Goal: Task Accomplishment & Management: Manage account settings

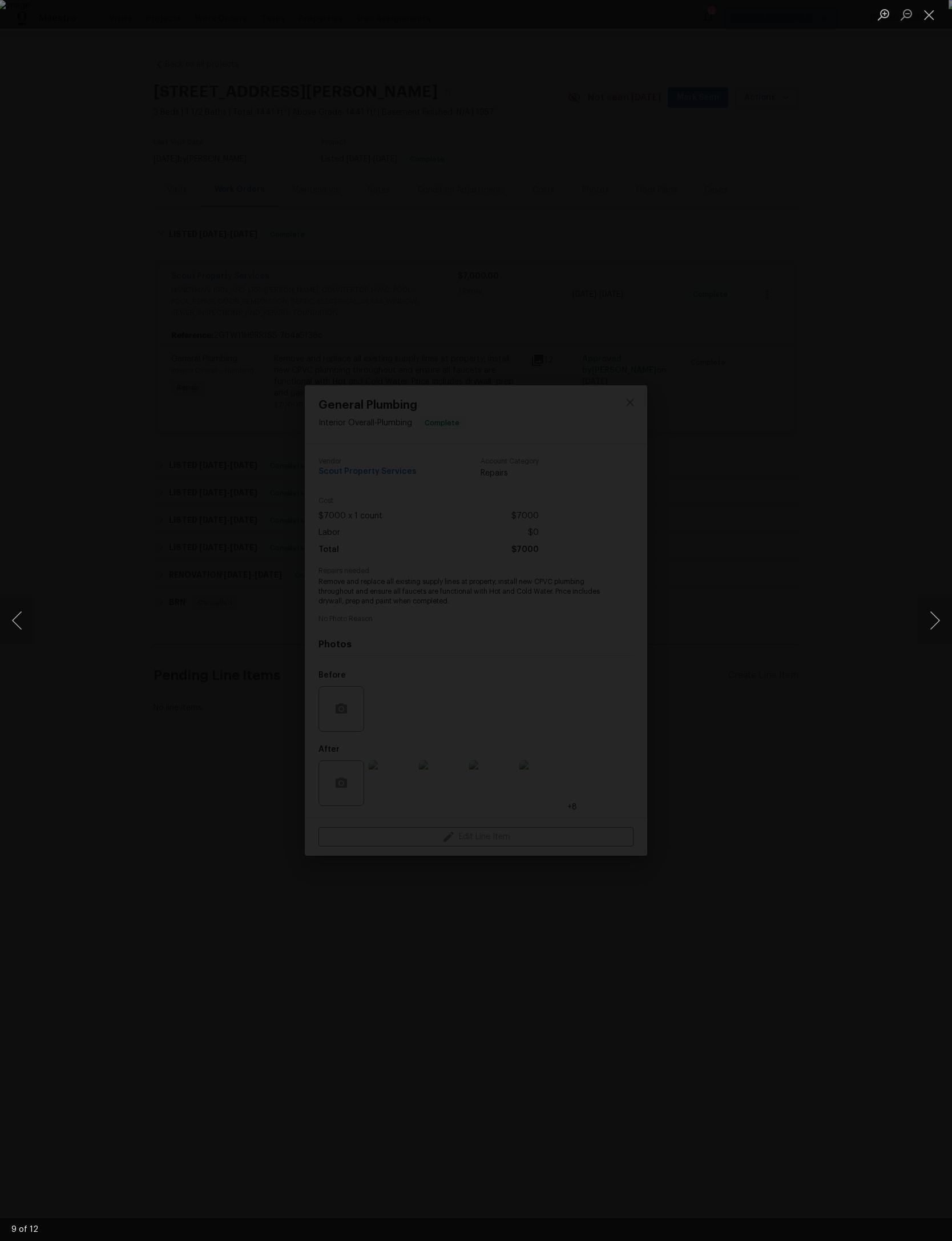
scroll to position [455, 112]
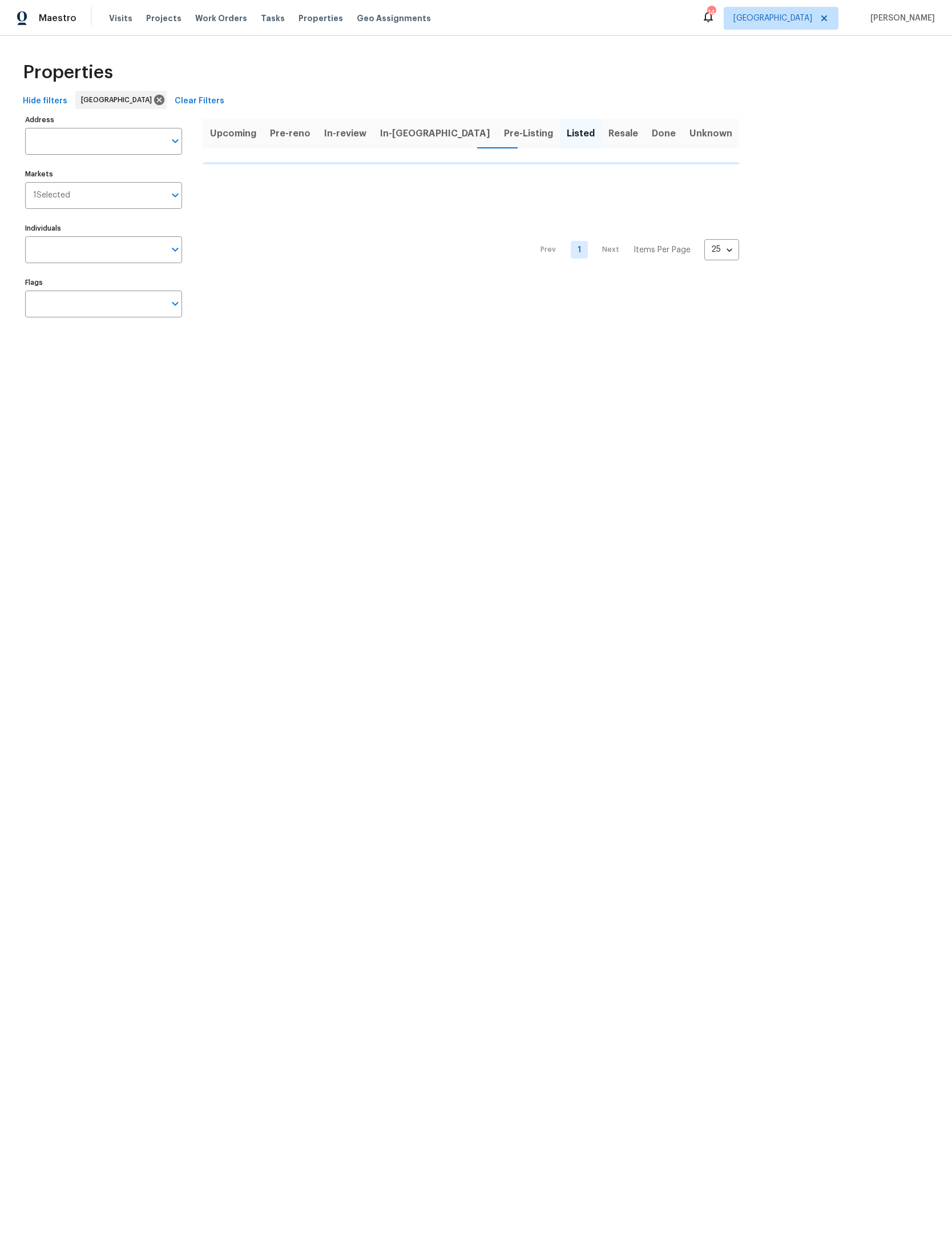
scroll to position [0, -1]
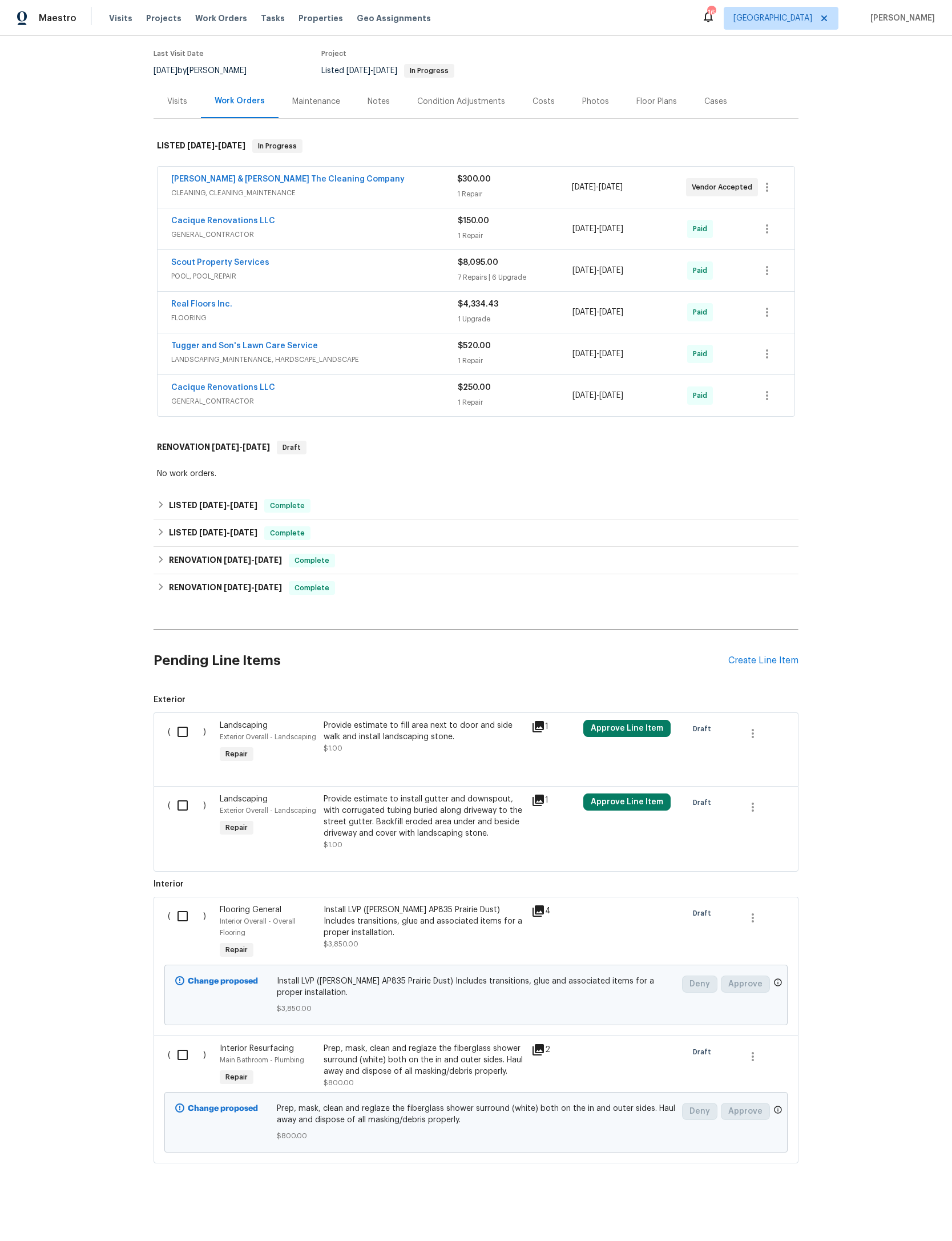
scroll to position [172, 0]
click at [779, 656] on div "Create Line Item" at bounding box center [763, 661] width 71 height 11
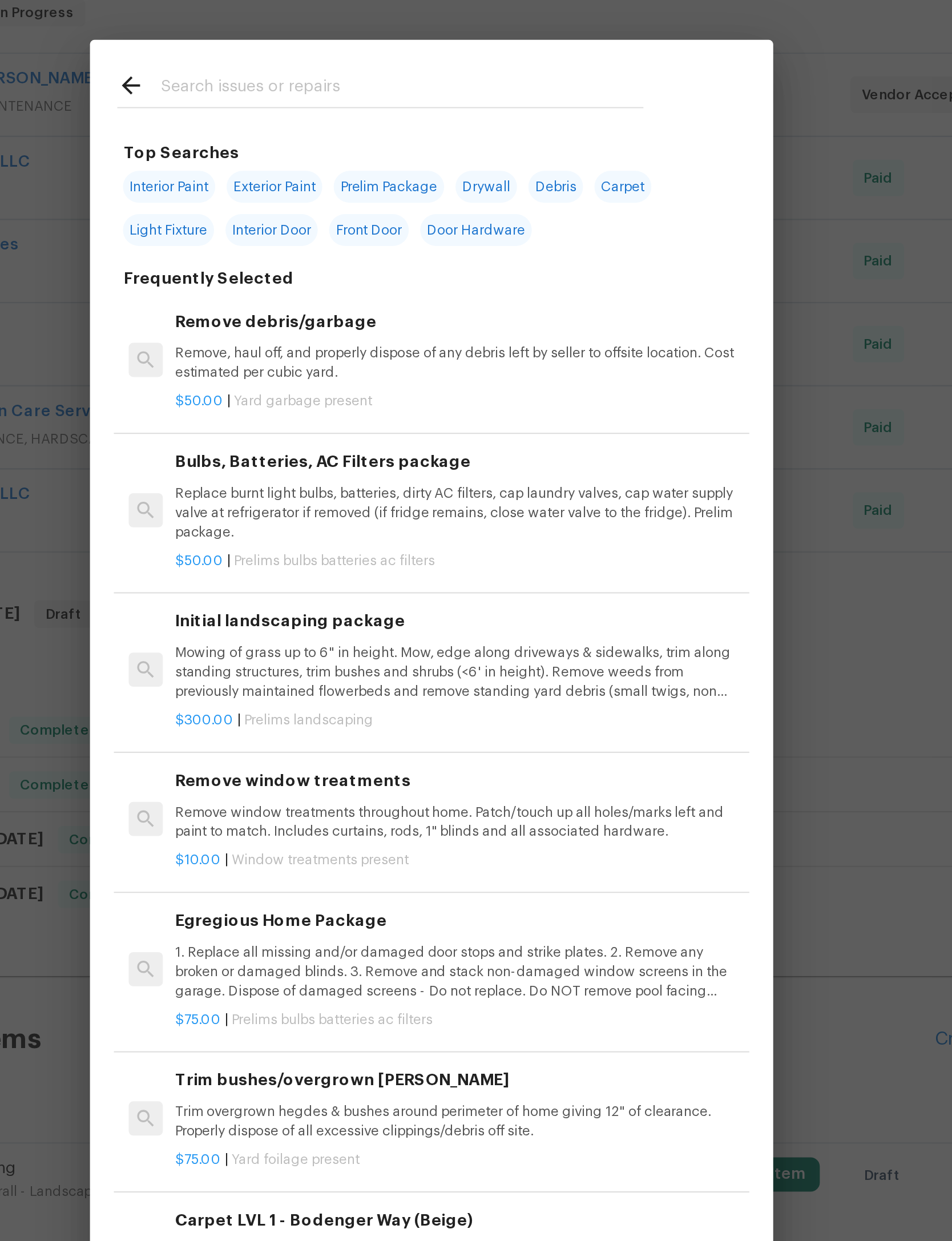
click at [340, 176] on input "text" at bounding box center [461, 184] width 242 height 17
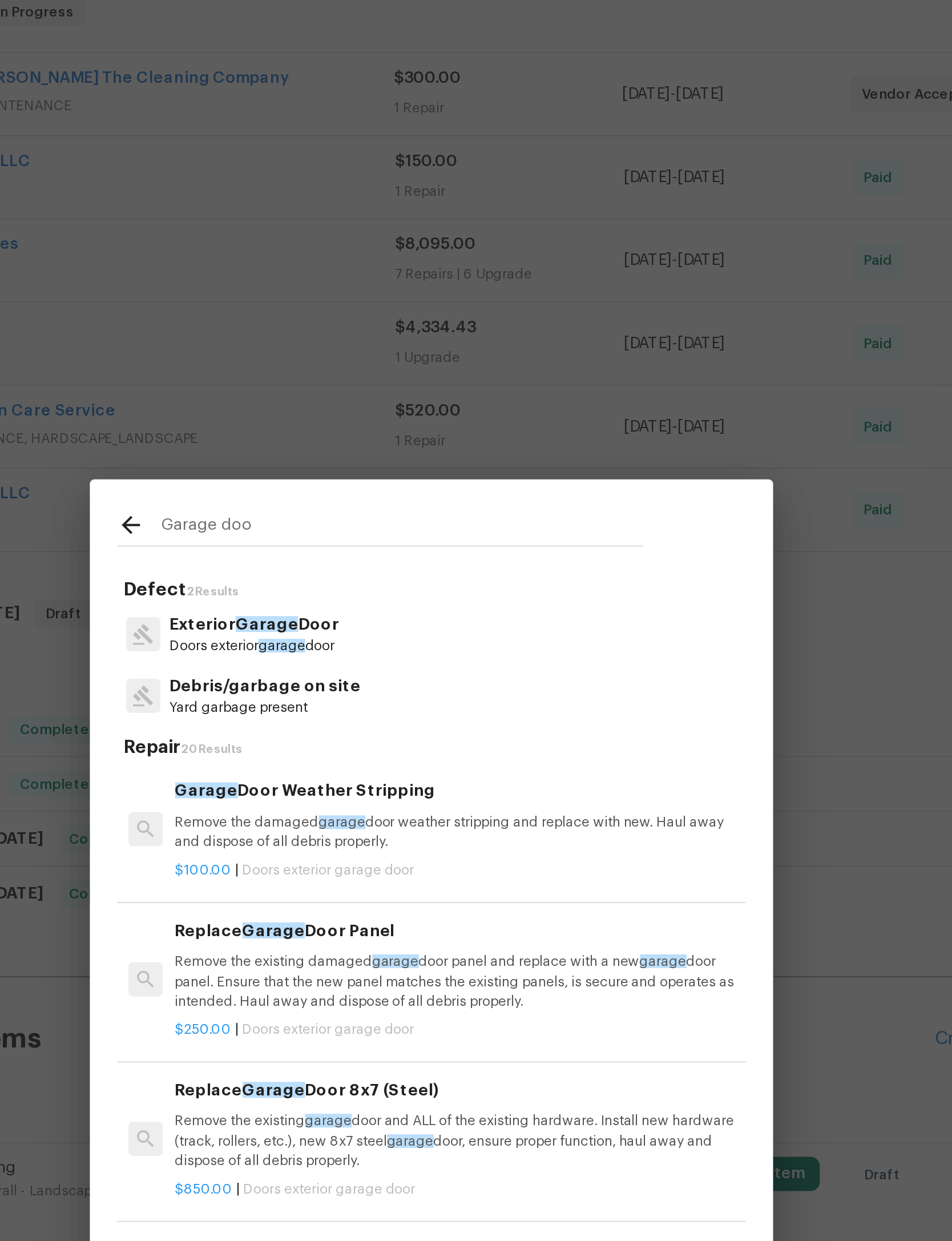
type input "Garage door"
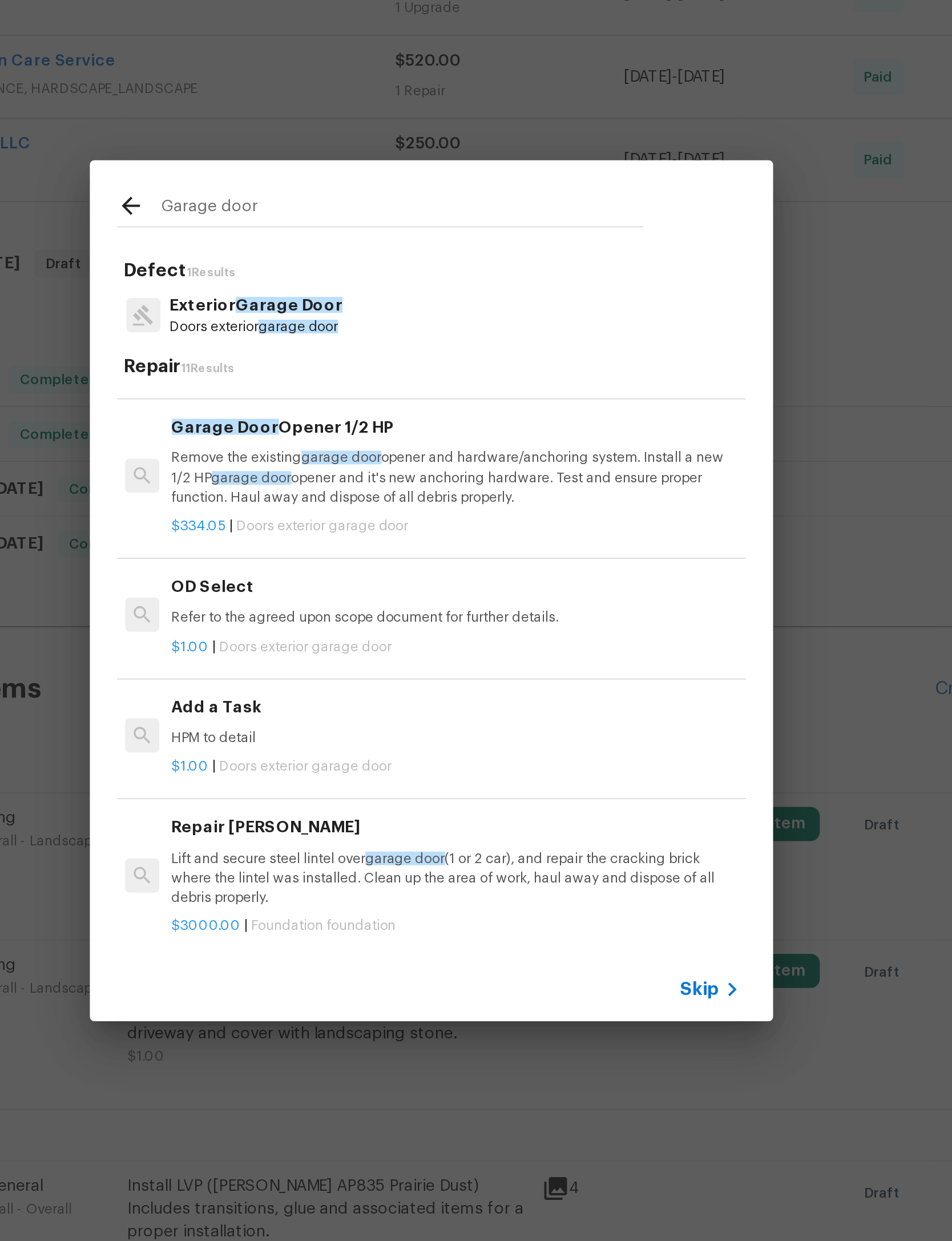
scroll to position [541, 2]
click at [346, 681] on p "HPM to detail" at bounding box center [487, 685] width 283 height 10
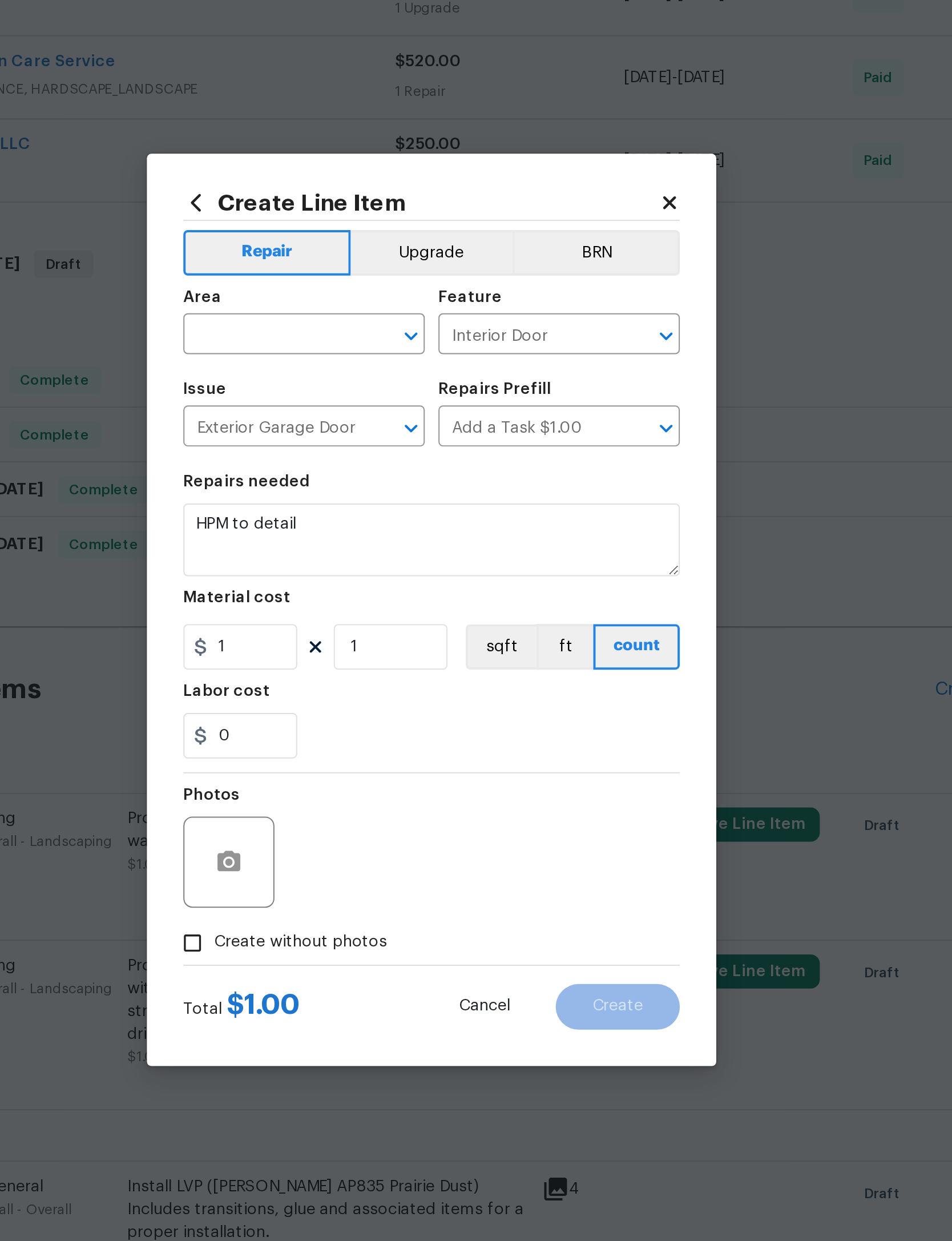
click at [352, 475] on input "text" at bounding box center [397, 484] width 89 height 18
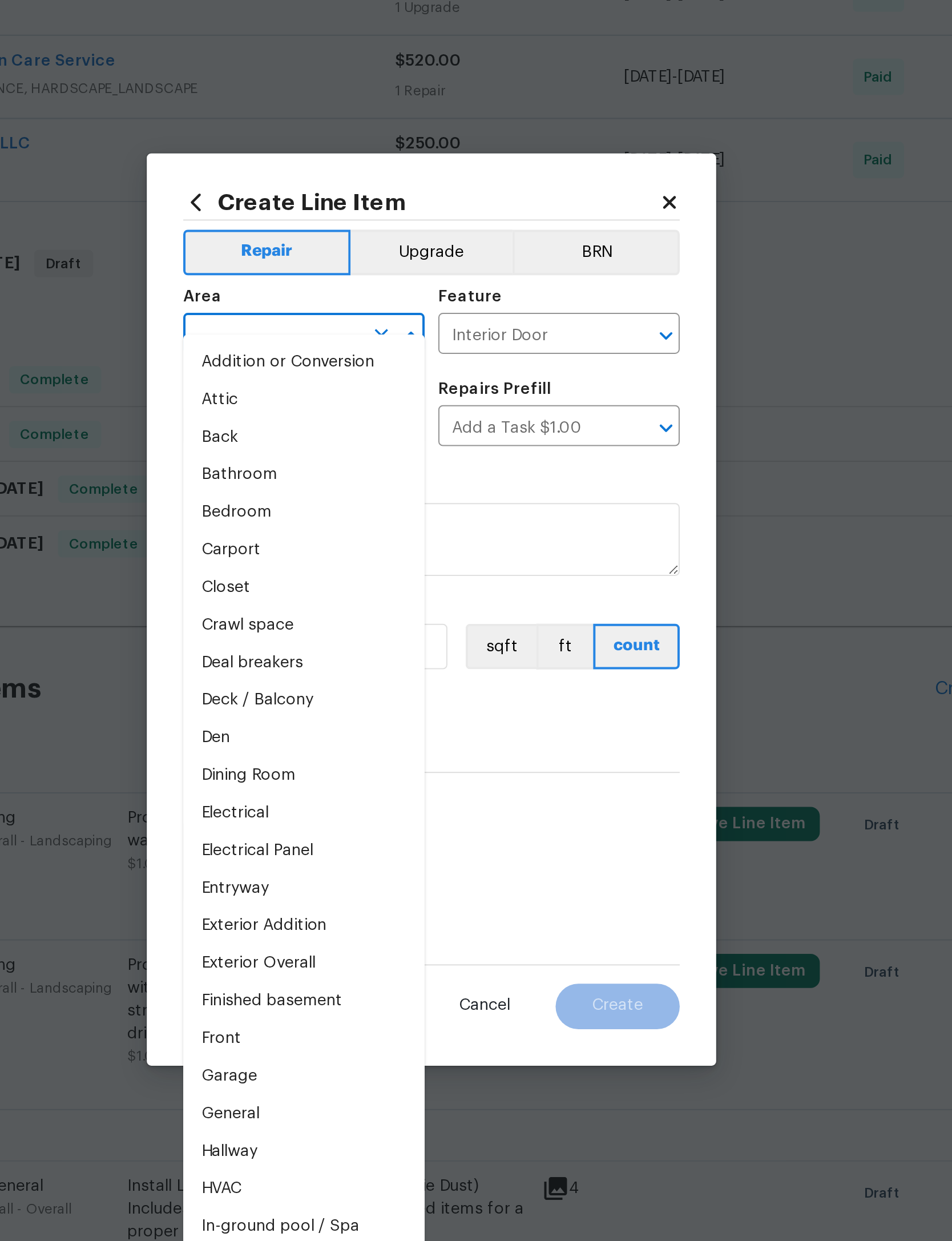
type input "e"
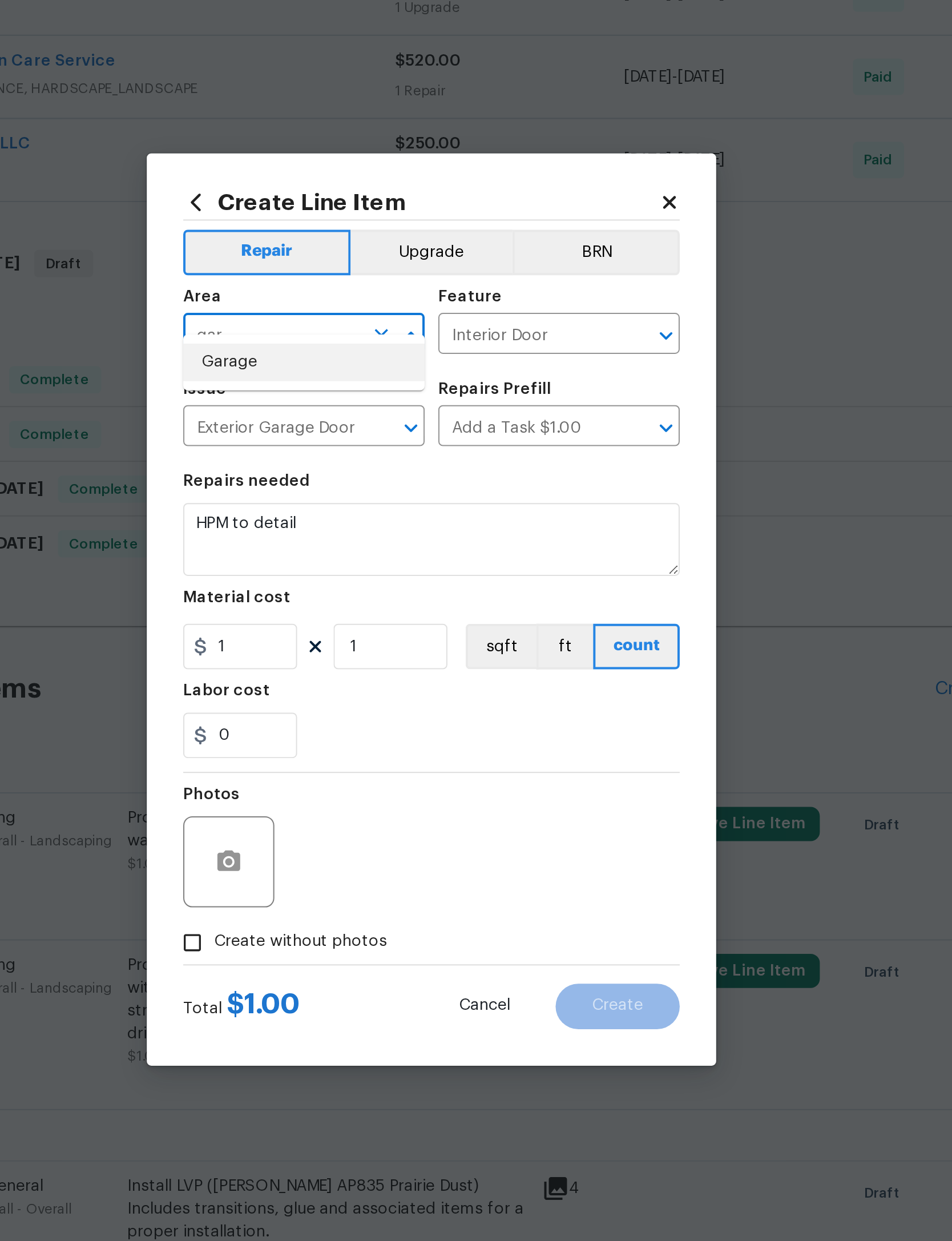
click at [352, 488] on li "Garage" at bounding box center [412, 497] width 121 height 19
type input "Garage"
click at [480, 475] on input "Interior Door" at bounding box center [524, 484] width 89 height 18
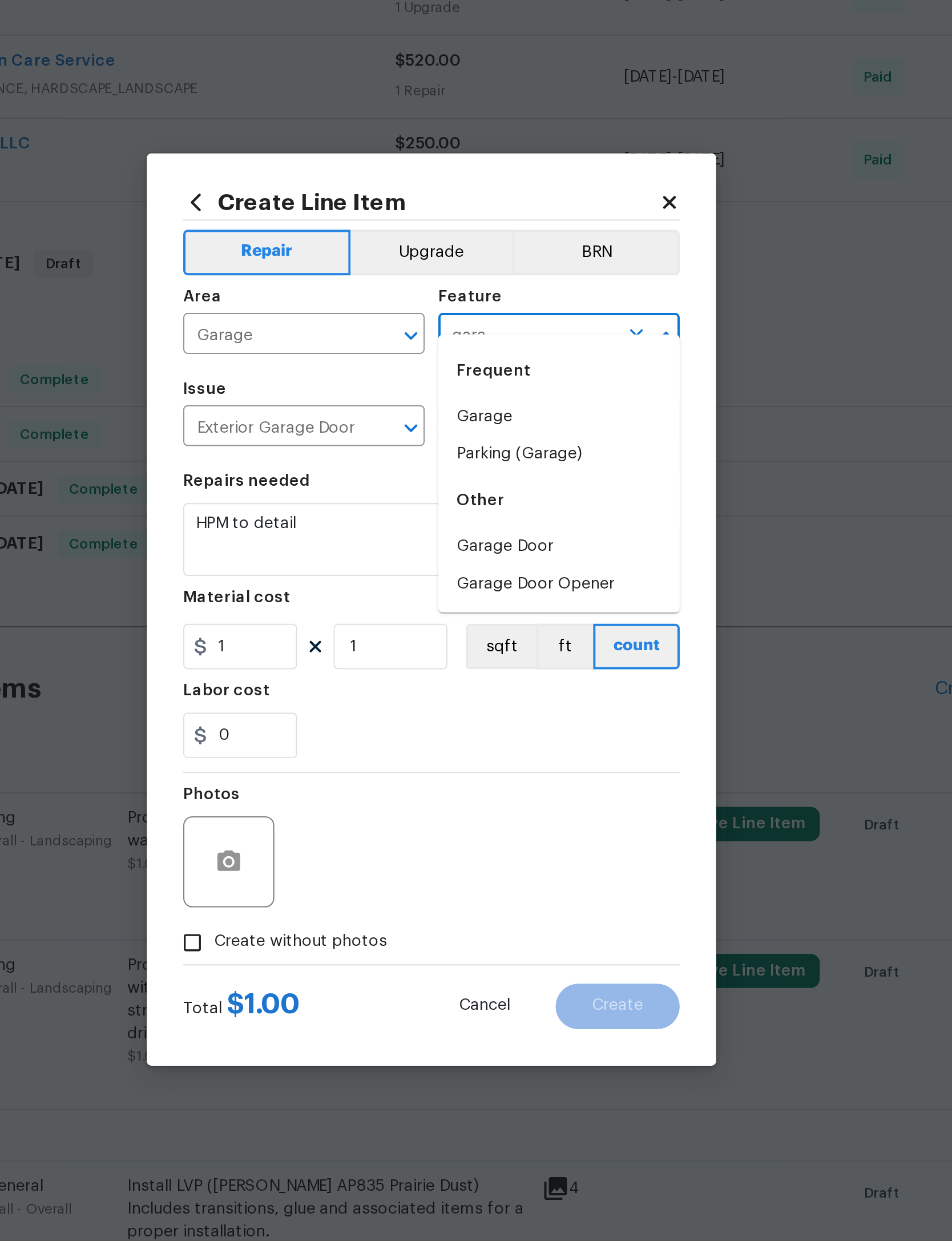
click at [480, 580] on li "Garage Door" at bounding box center [539, 589] width 121 height 19
type input "Garage Door"
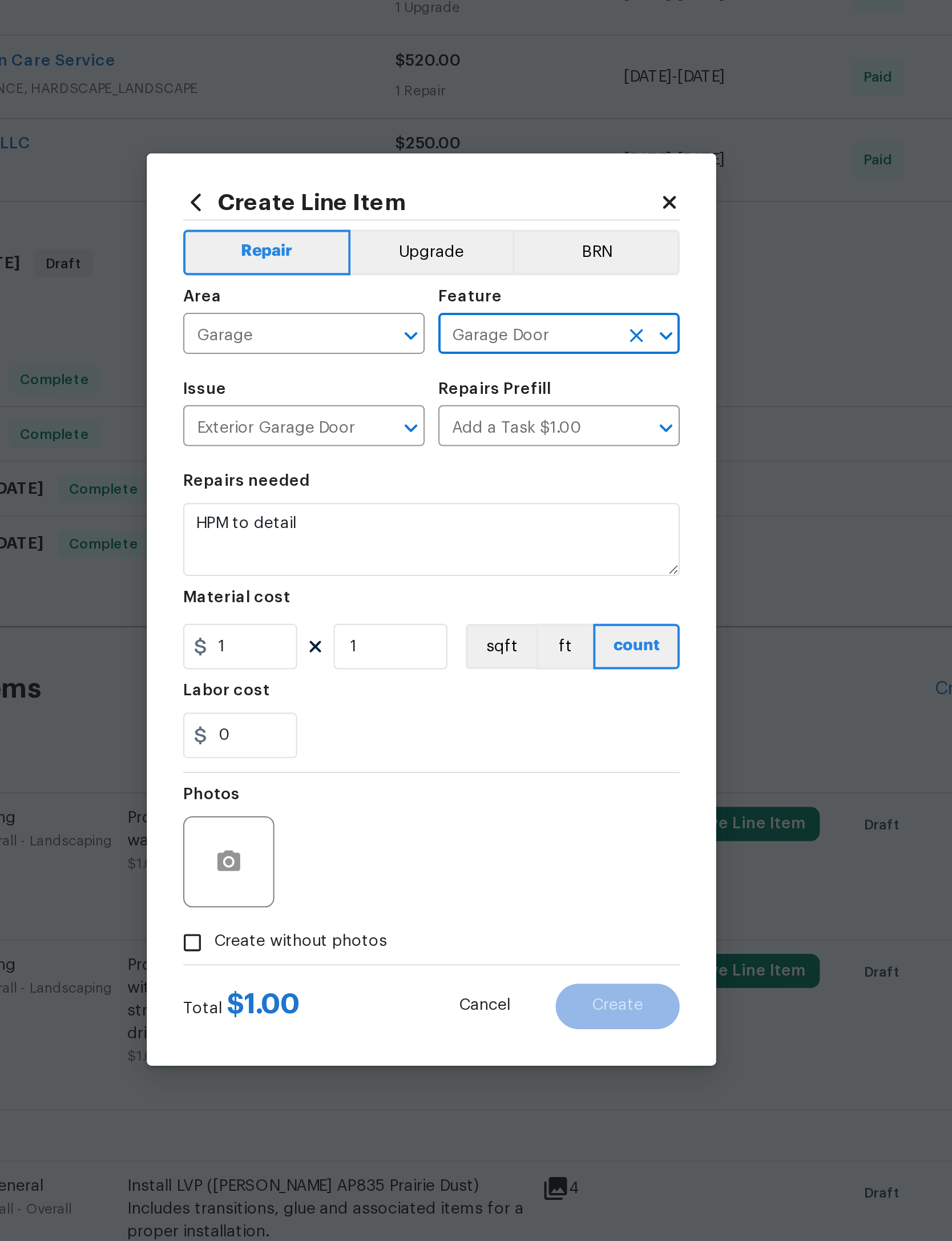
click at [480, 475] on input "Garage Door" at bounding box center [524, 484] width 89 height 18
click at [573, 478] on icon "Clear" at bounding box center [579, 483] width 12 height 12
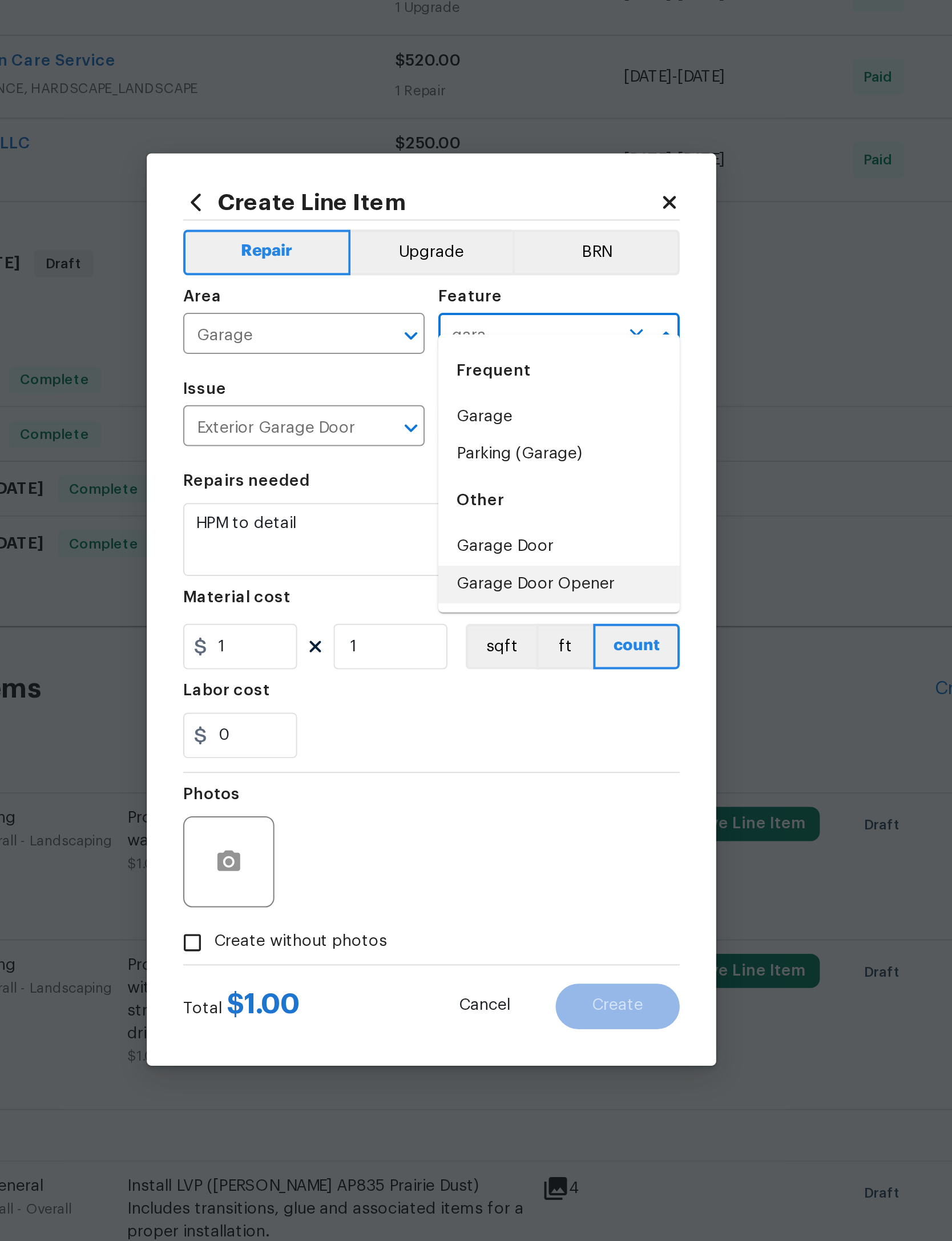
click at [480, 599] on li "Garage Door Opener" at bounding box center [539, 608] width 121 height 19
type input "Garage Door Opener"
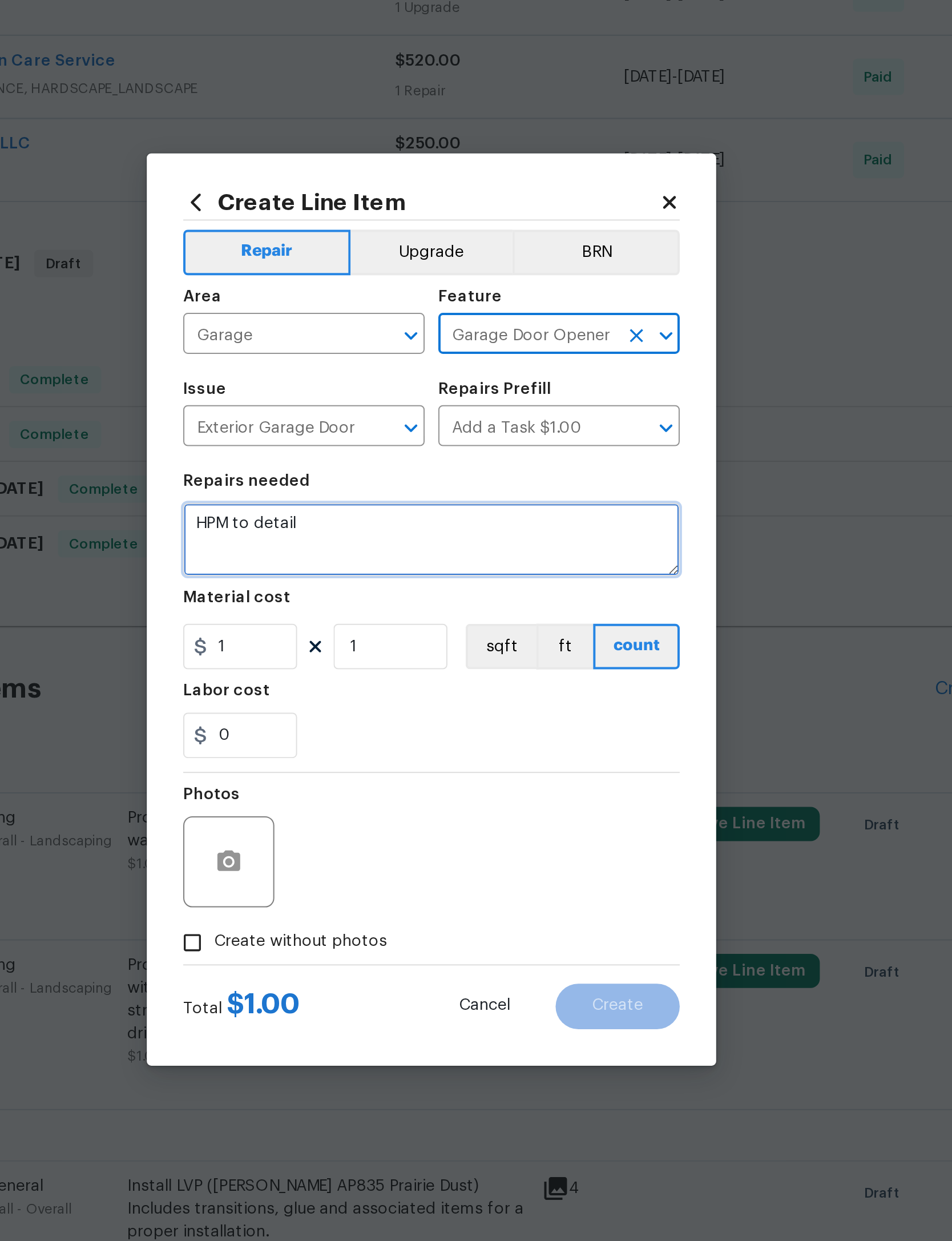
click at [352, 567] on textarea "HPM to detail" at bounding box center [476, 585] width 249 height 37
type textarea "H"
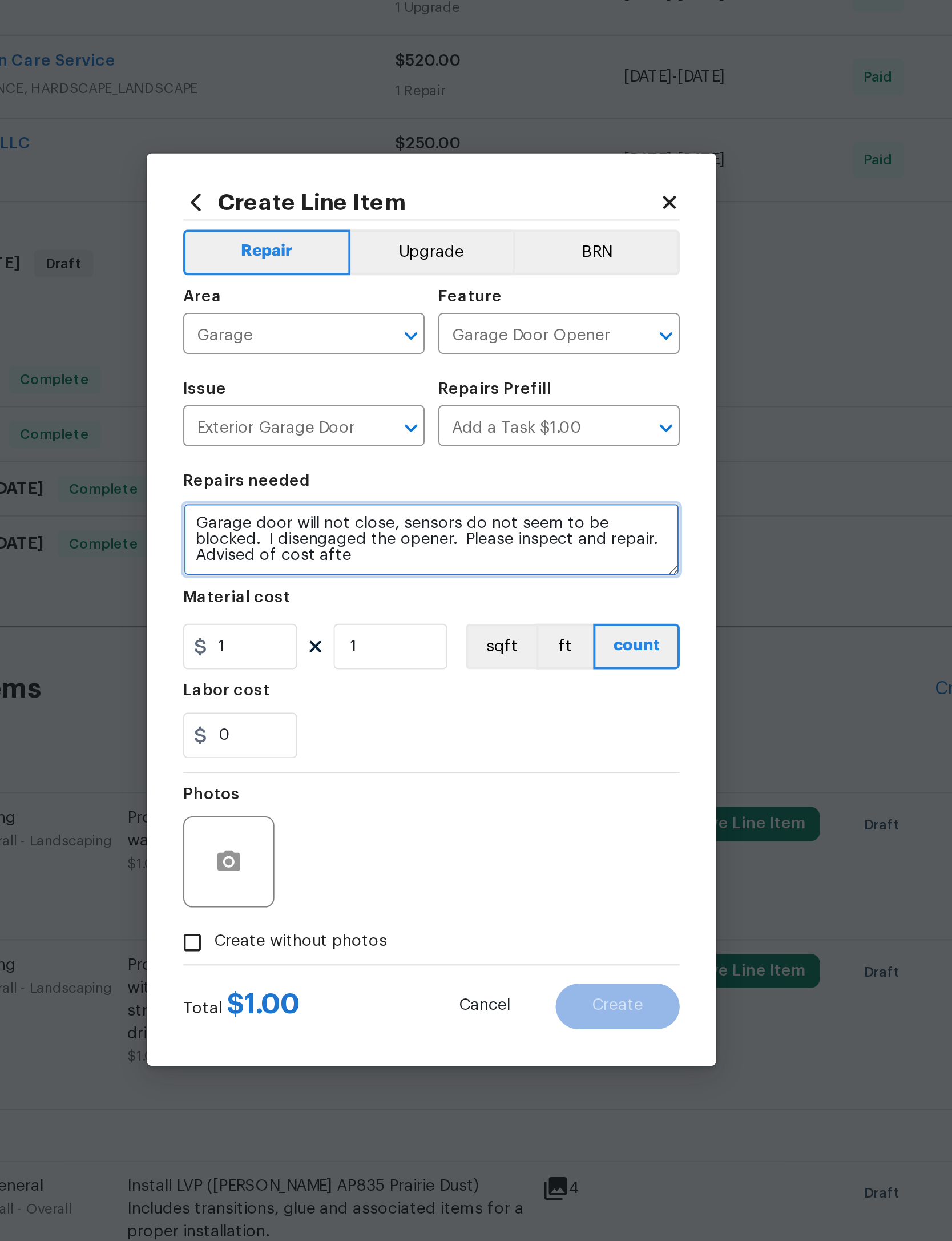
scroll to position [5, 0]
type textarea "Garage door will not close, sensors do not seem to be blocked. I disengaged the…"
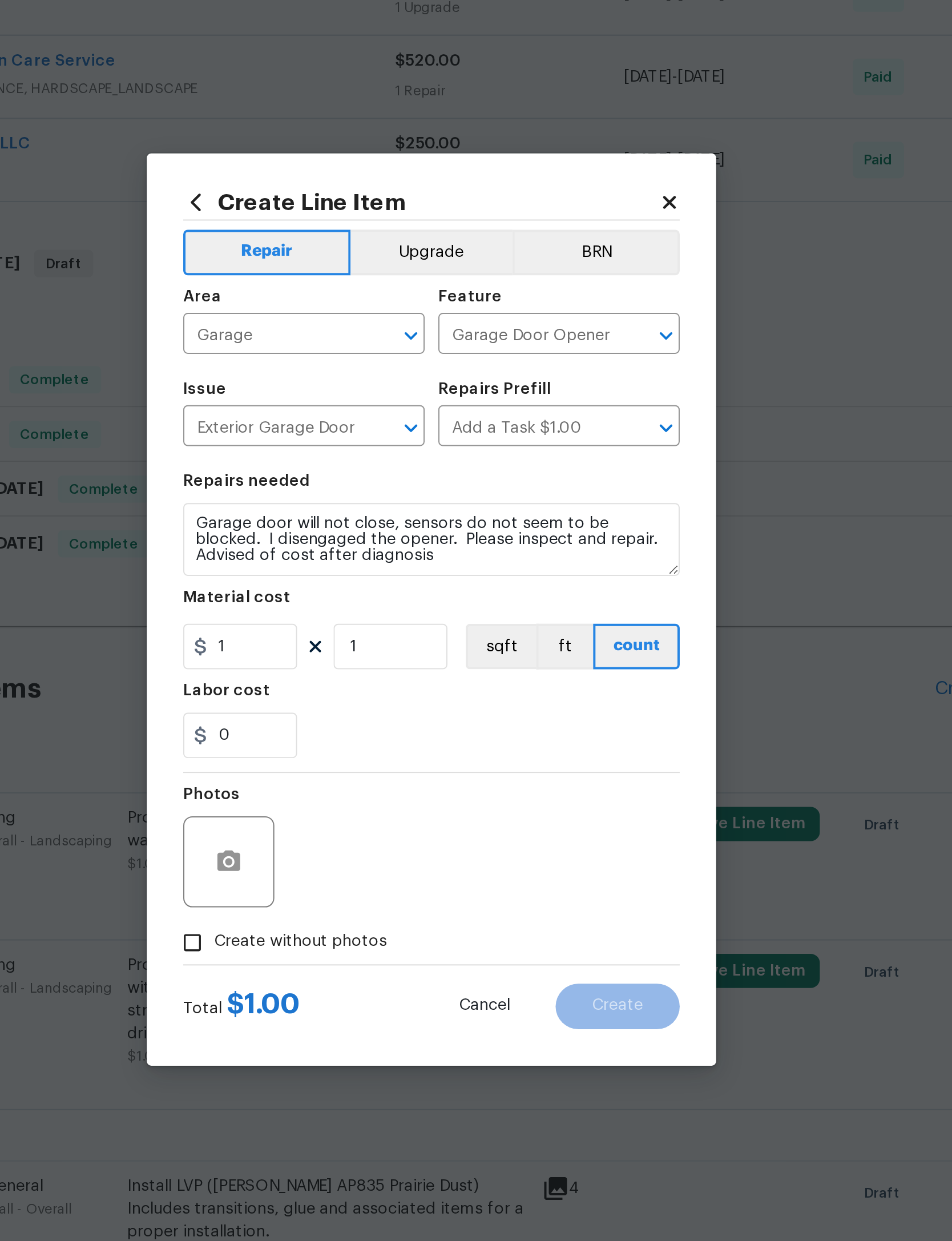
click at [352, 673] on div "0" at bounding box center [476, 684] width 249 height 23
click at [367, 782] on span "Create without photos" at bounding box center [410, 787] width 87 height 12
click at [346, 777] on input "Create without photos" at bounding box center [356, 788] width 21 height 21
checkbox input "true"
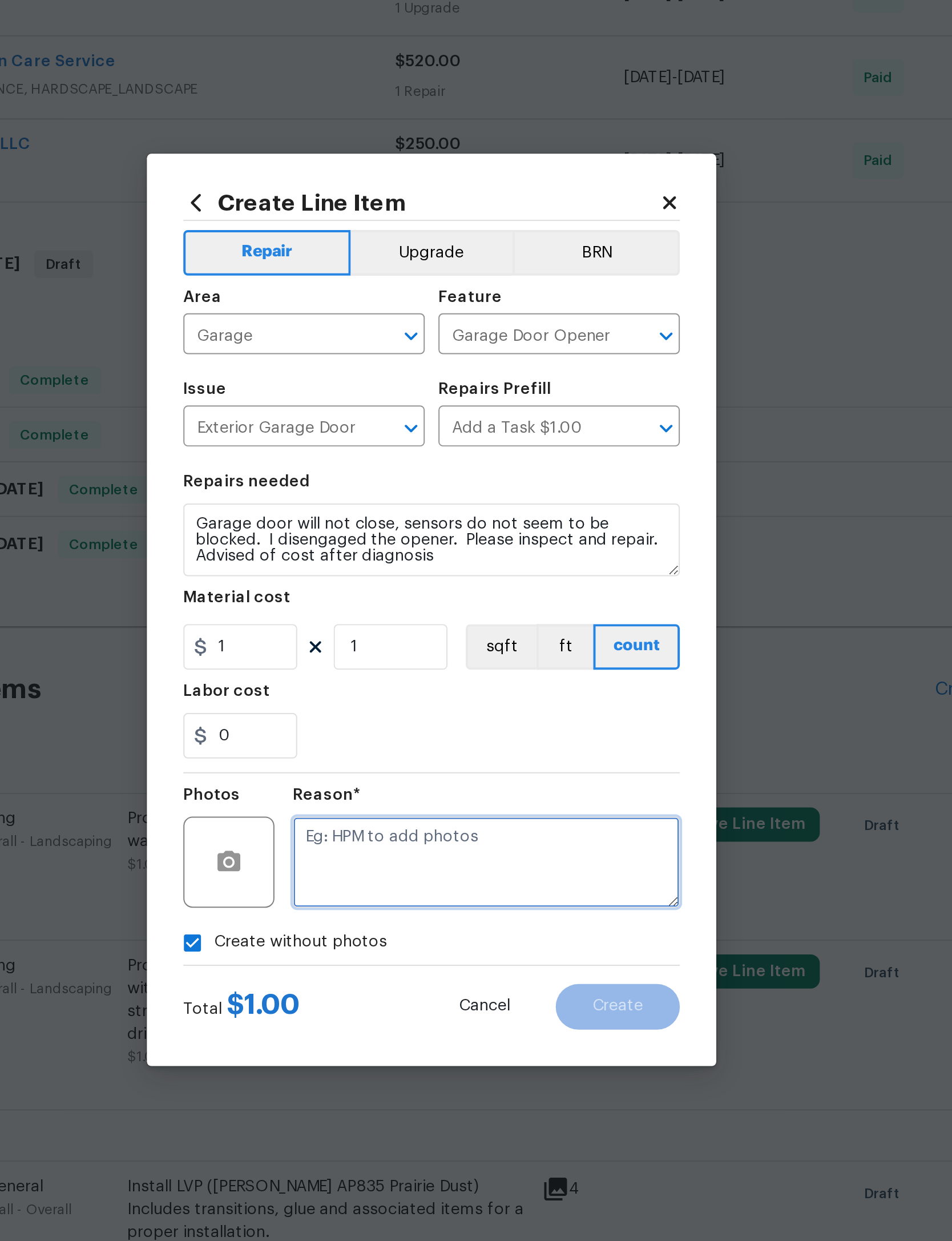
click at [406, 725] on textarea at bounding box center [503, 747] width 194 height 46
type textarea "Connectivity"
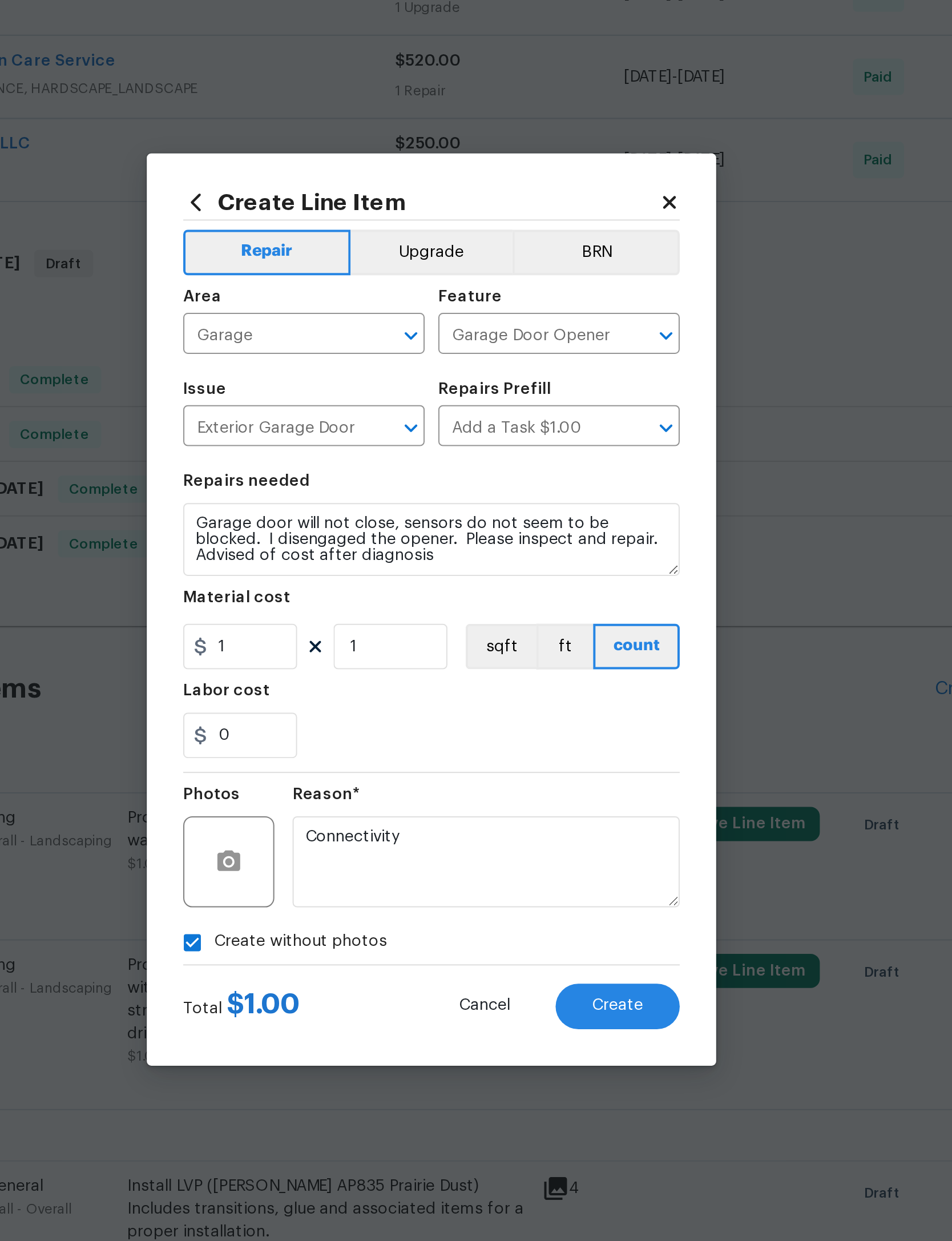
click at [352, 673] on div "0" at bounding box center [476, 684] width 249 height 23
click at [556, 815] on span "Create" at bounding box center [569, 819] width 26 height 9
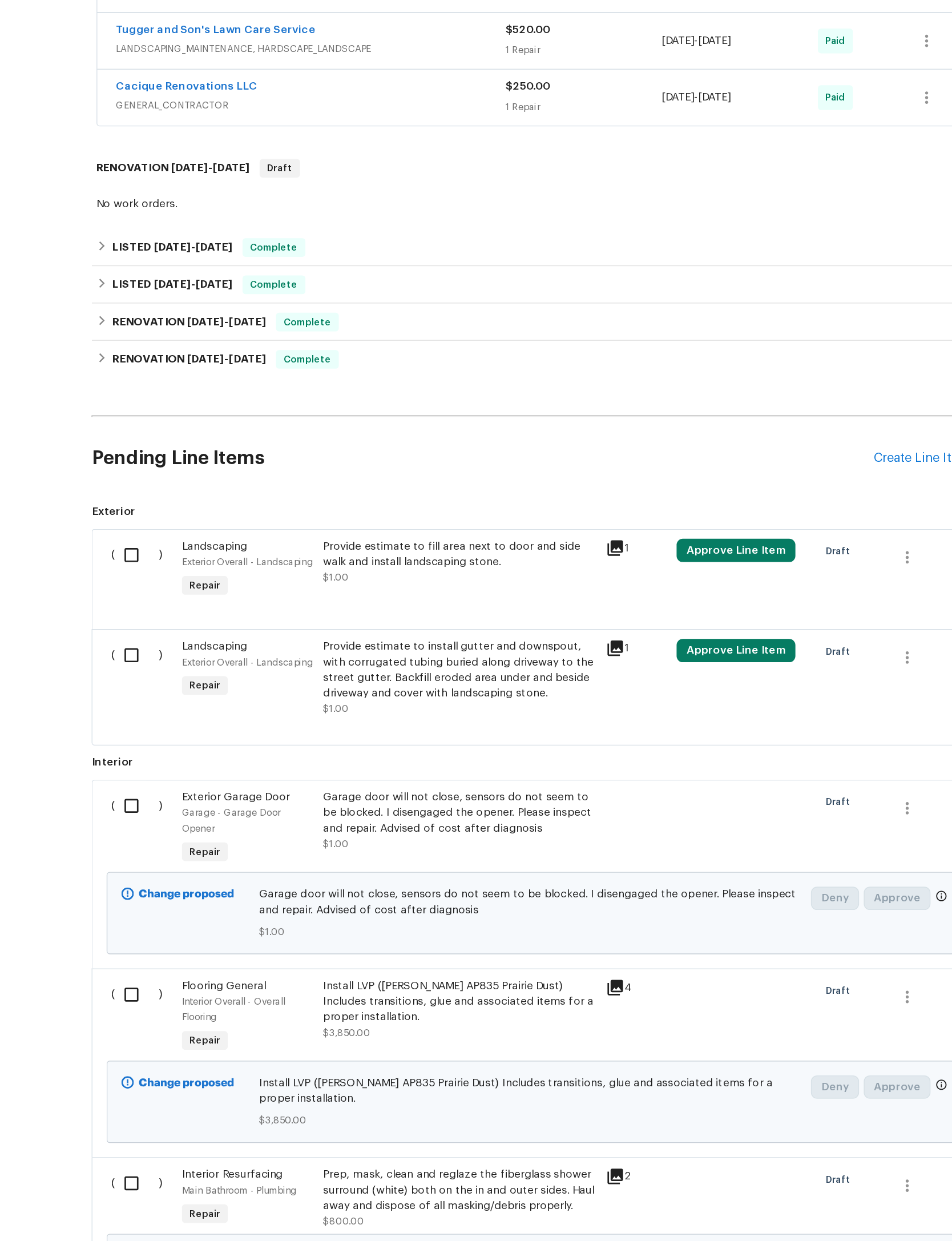
scroll to position [330, 0]
click at [171, 766] on input "checkbox" at bounding box center [187, 777] width 32 height 24
checkbox input "true"
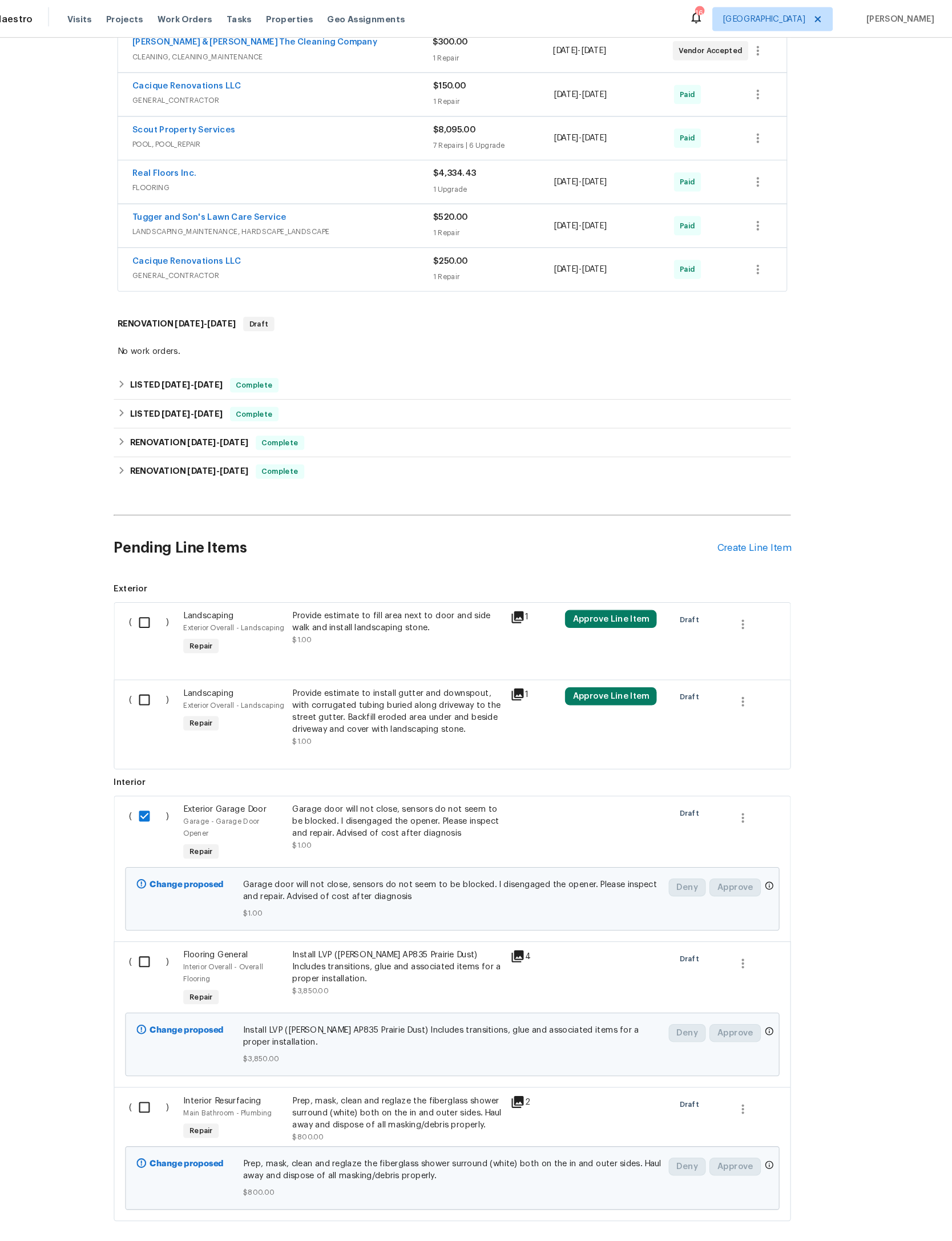
scroll to position [0, 0]
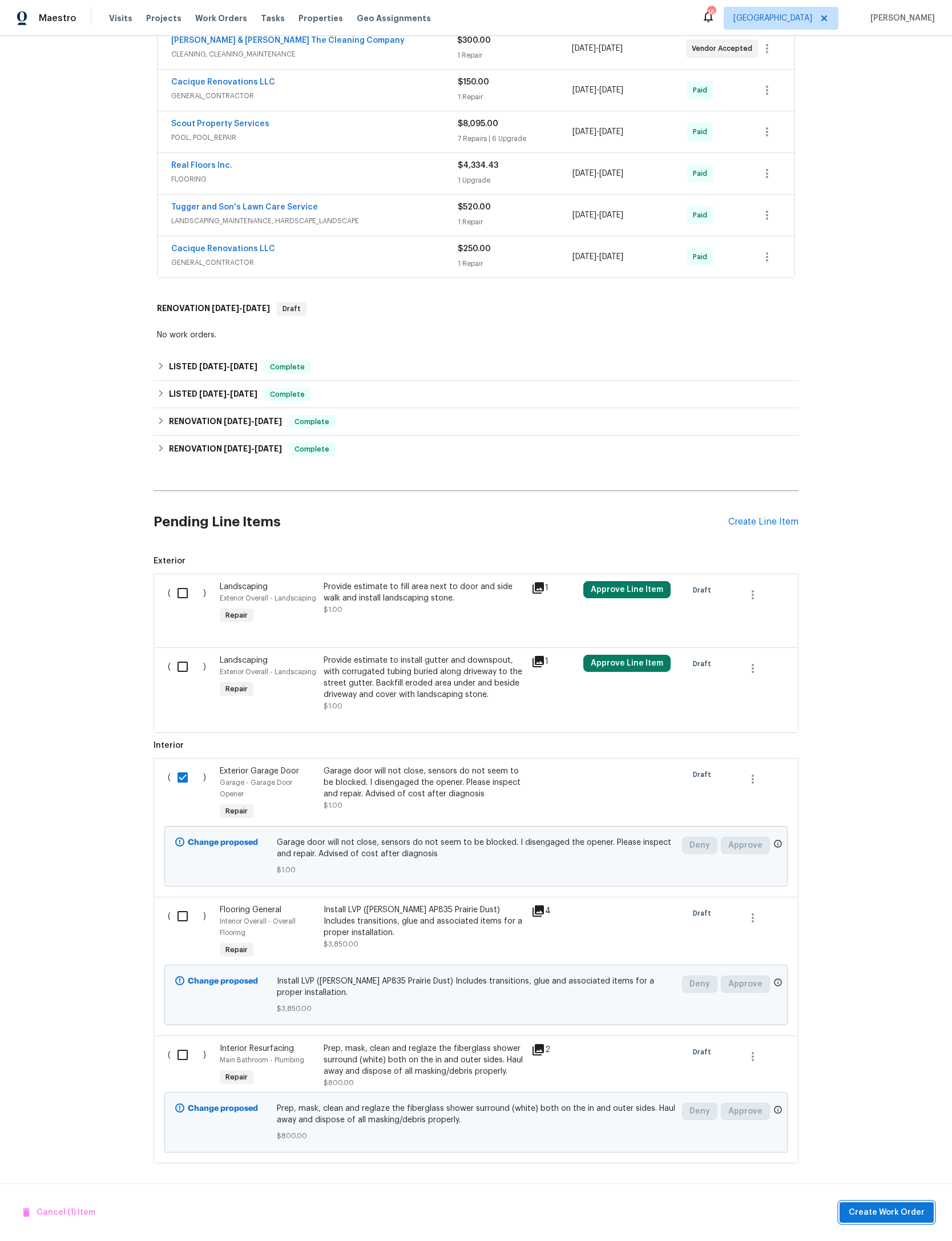
click at [894, 1220] on span "Create Work Order" at bounding box center [886, 1213] width 76 height 14
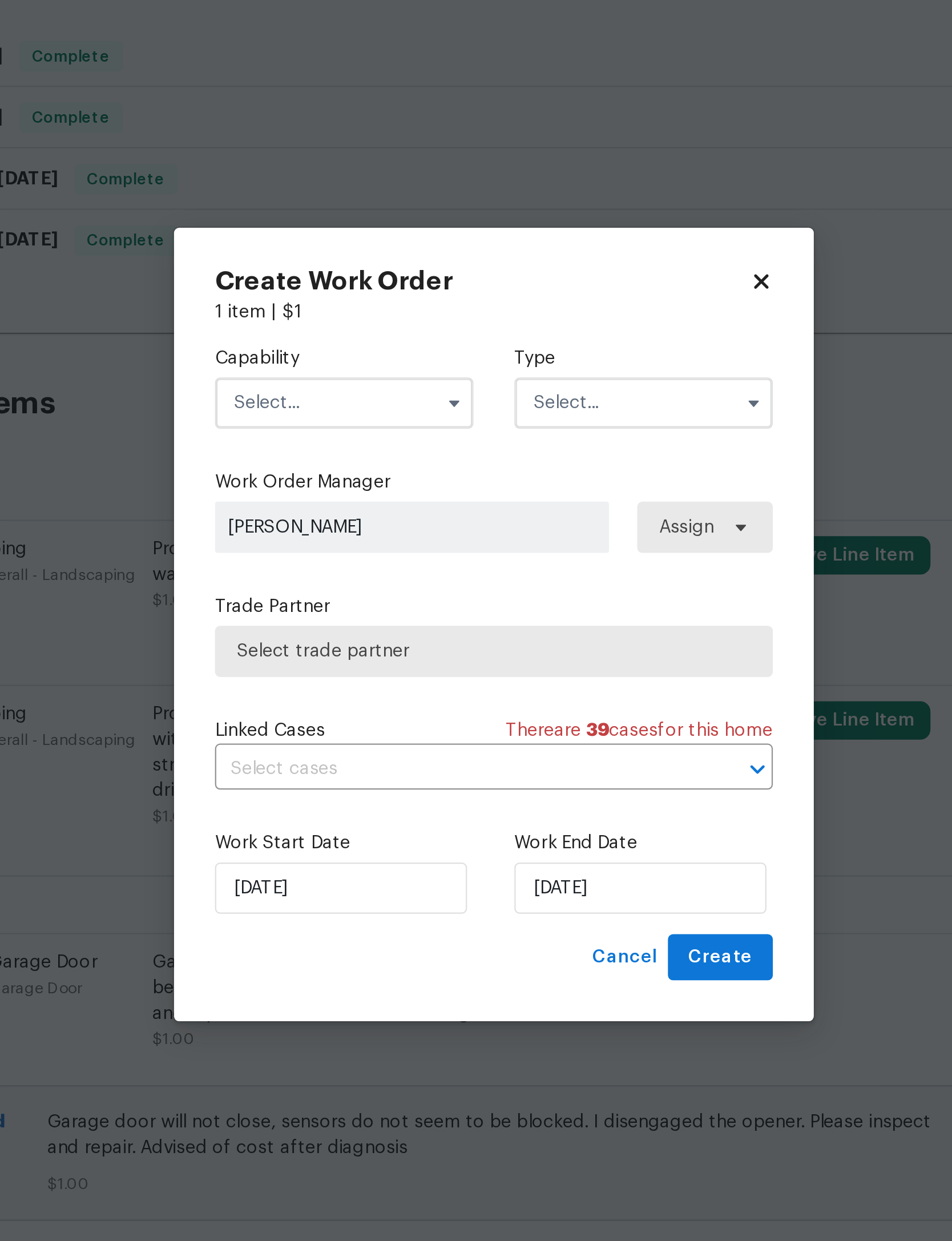
click at [352, 510] on input "text" at bounding box center [409, 522] width 115 height 23
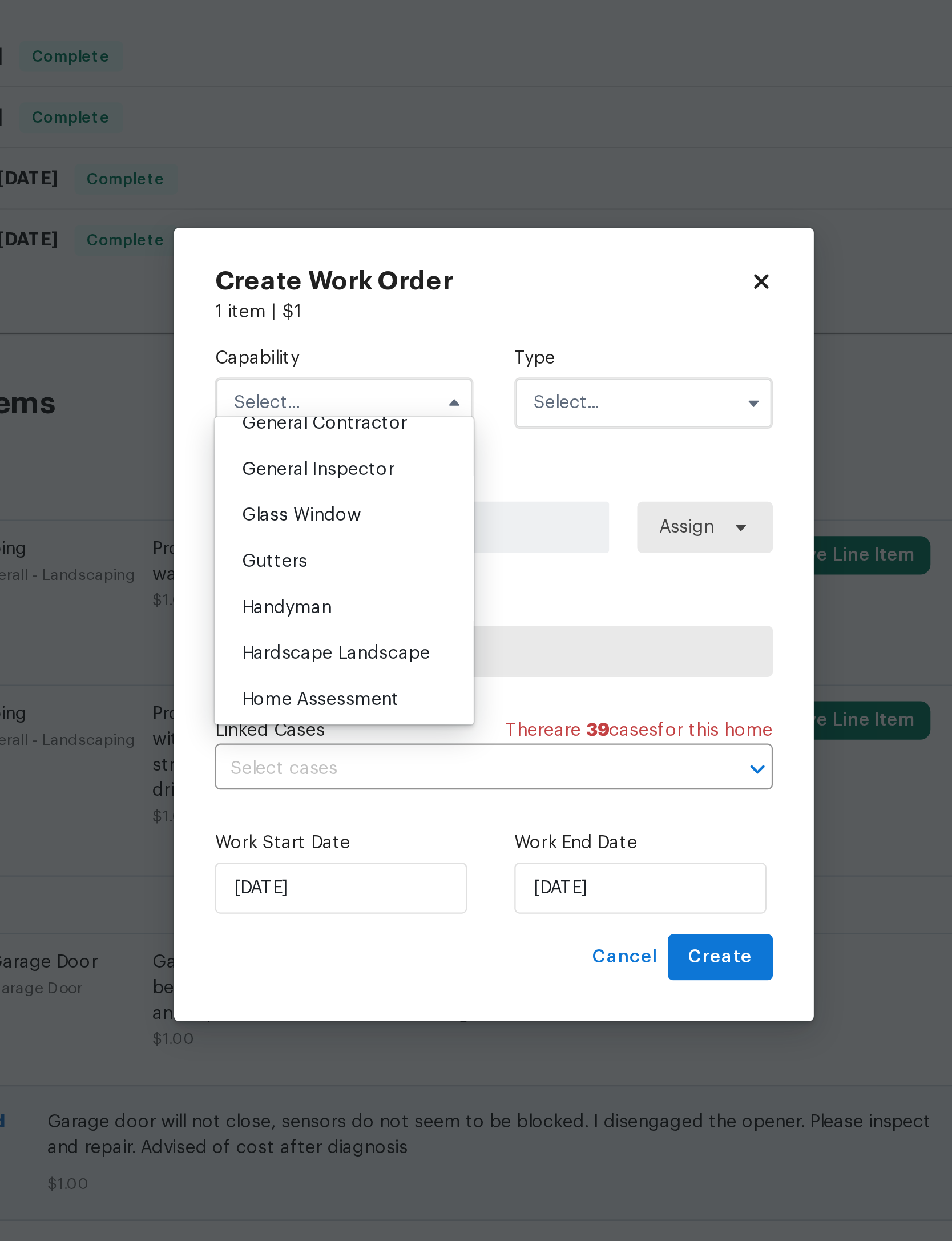
scroll to position [557, 0]
click at [363, 485] on span "Garage Door" at bounding box center [388, 489] width 48 height 8
type input "Garage Door"
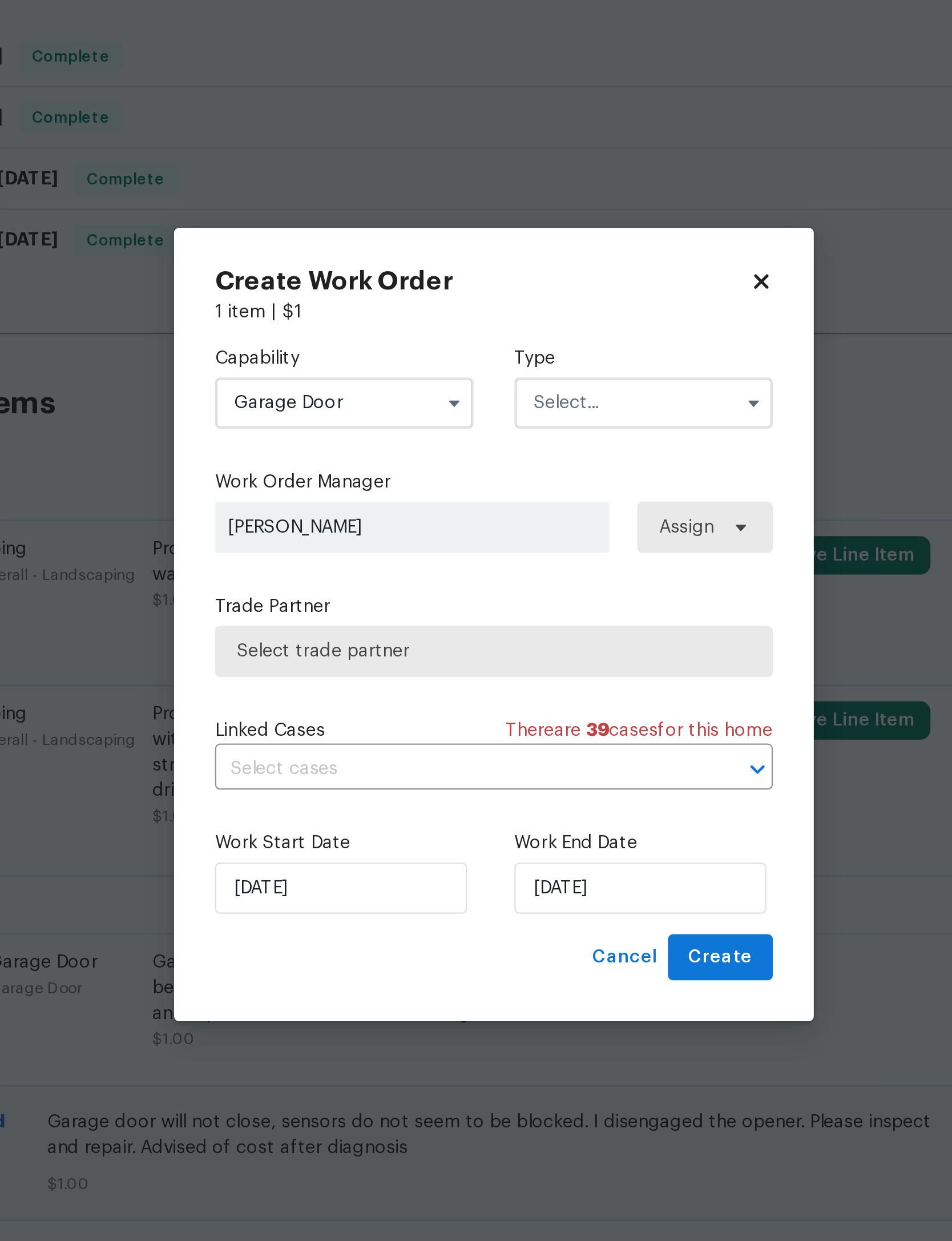
click at [485, 510] on input "text" at bounding box center [542, 522] width 115 height 23
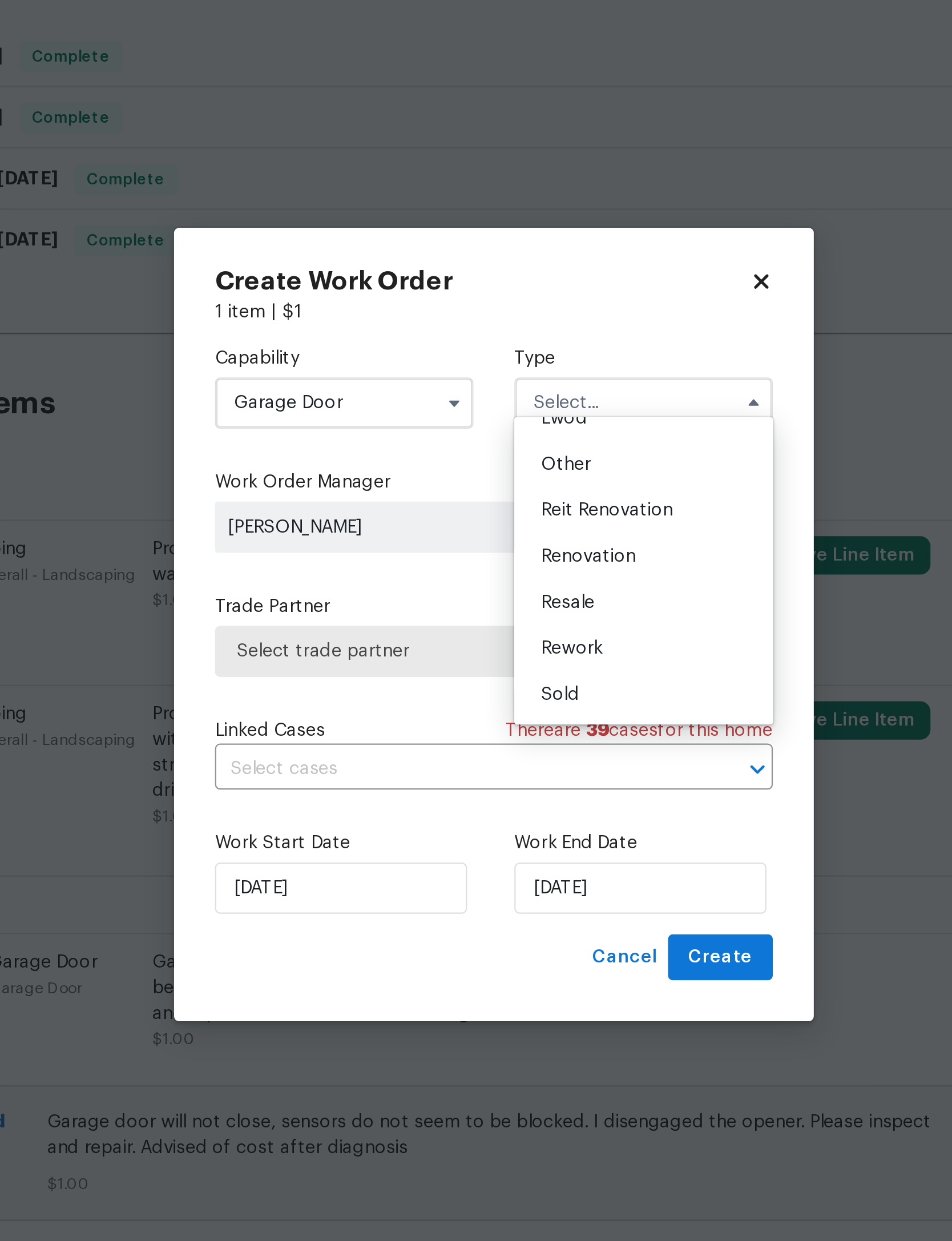
scroll to position [144, 0]
click at [497, 607] on span "Resale" at bounding box center [509, 610] width 24 height 8
type input "Resale"
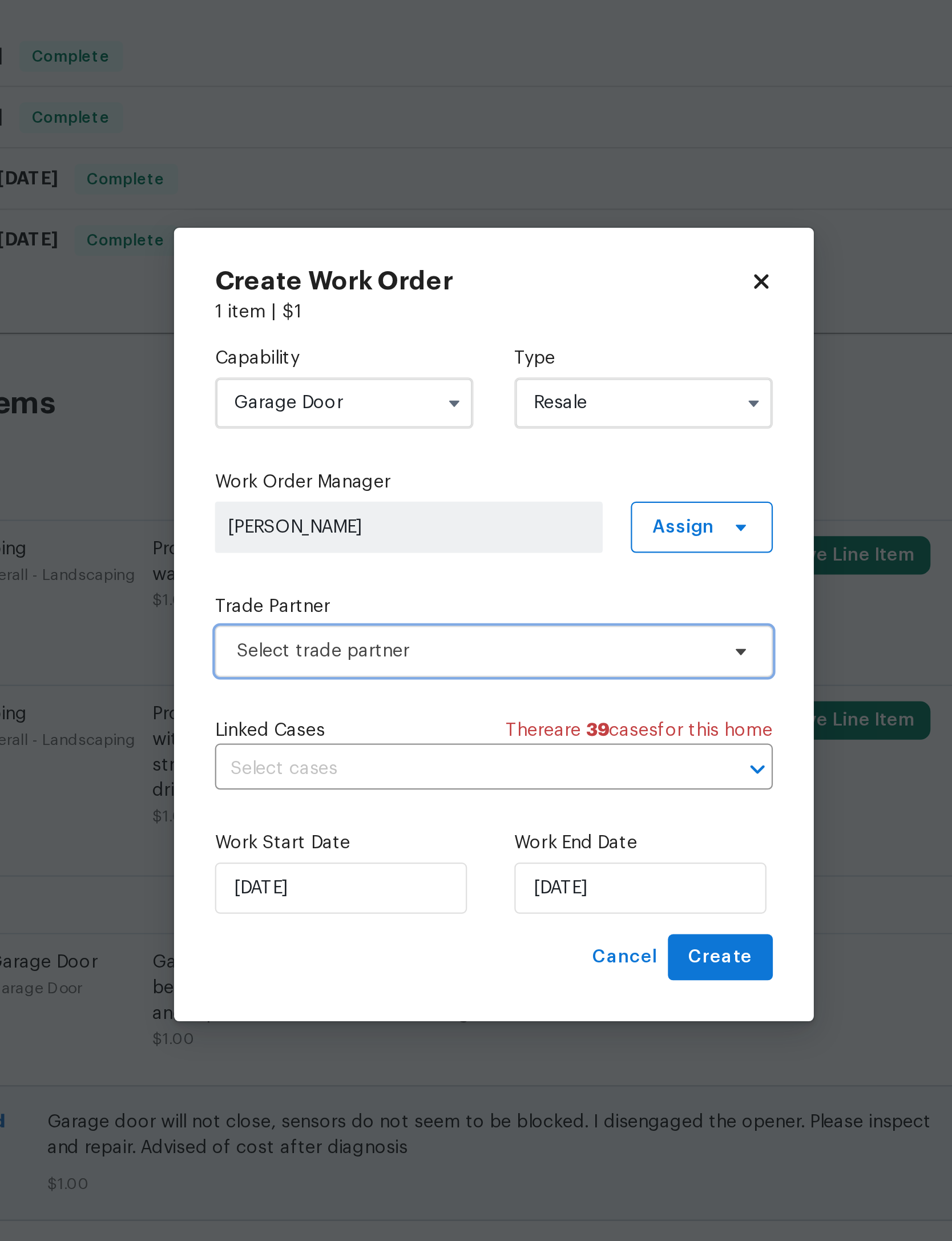
click at [361, 627] on span "Select trade partner" at bounding box center [467, 633] width 213 height 12
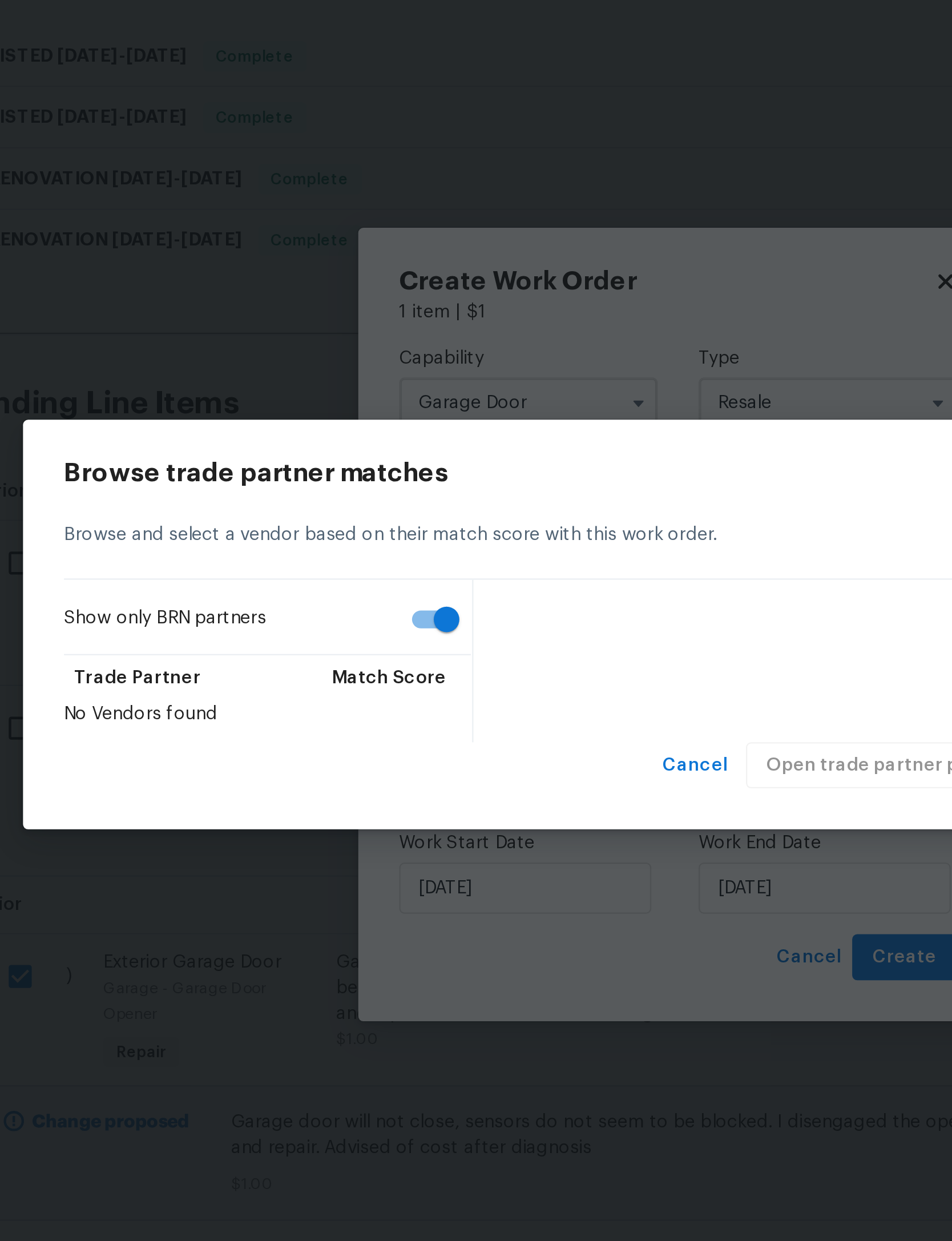
click at [340, 608] on input "Show only BRN partners" at bounding box center [372, 618] width 65 height 21
checkbox input "false"
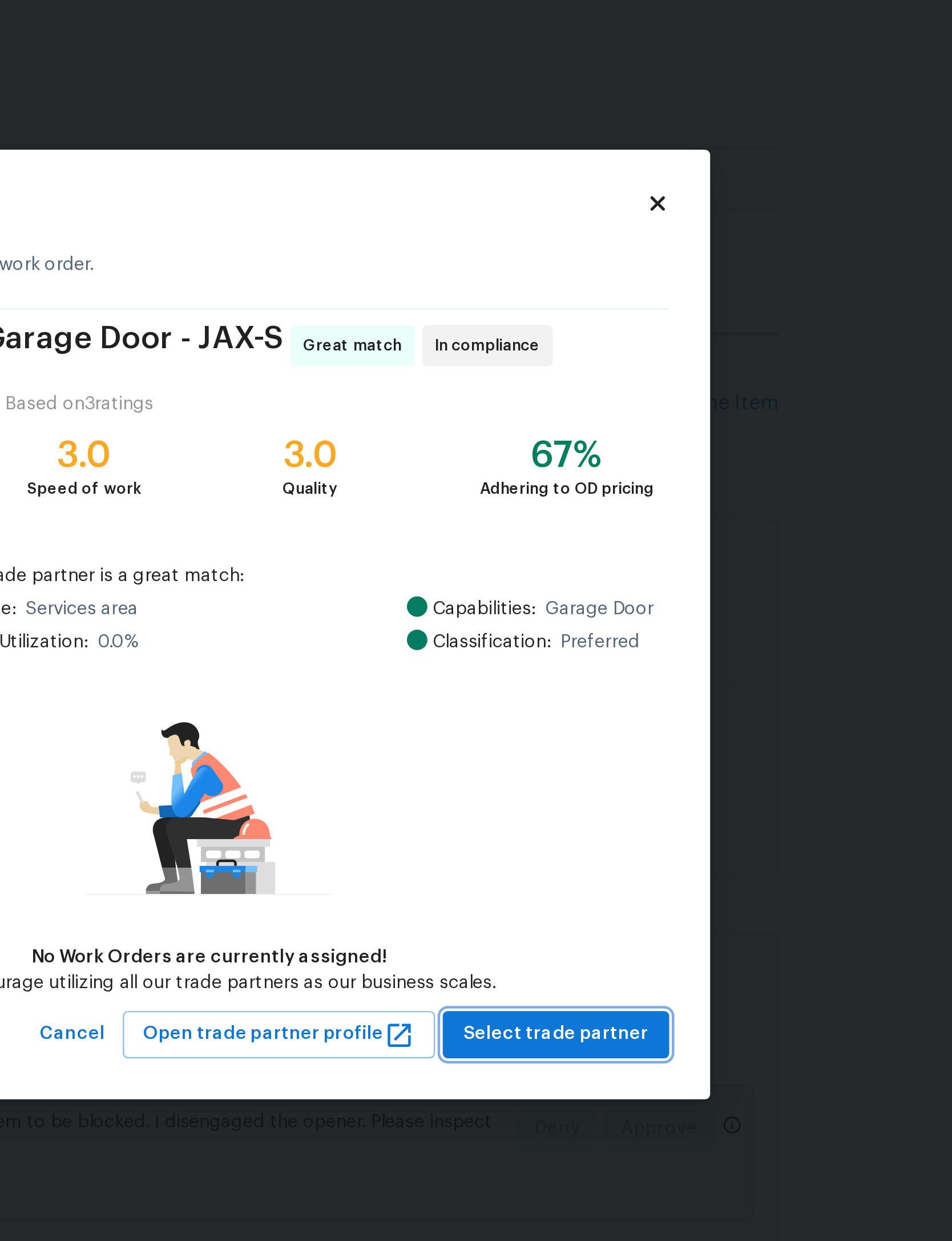
click at [658, 796] on span "Select trade partner" at bounding box center [699, 803] width 83 height 14
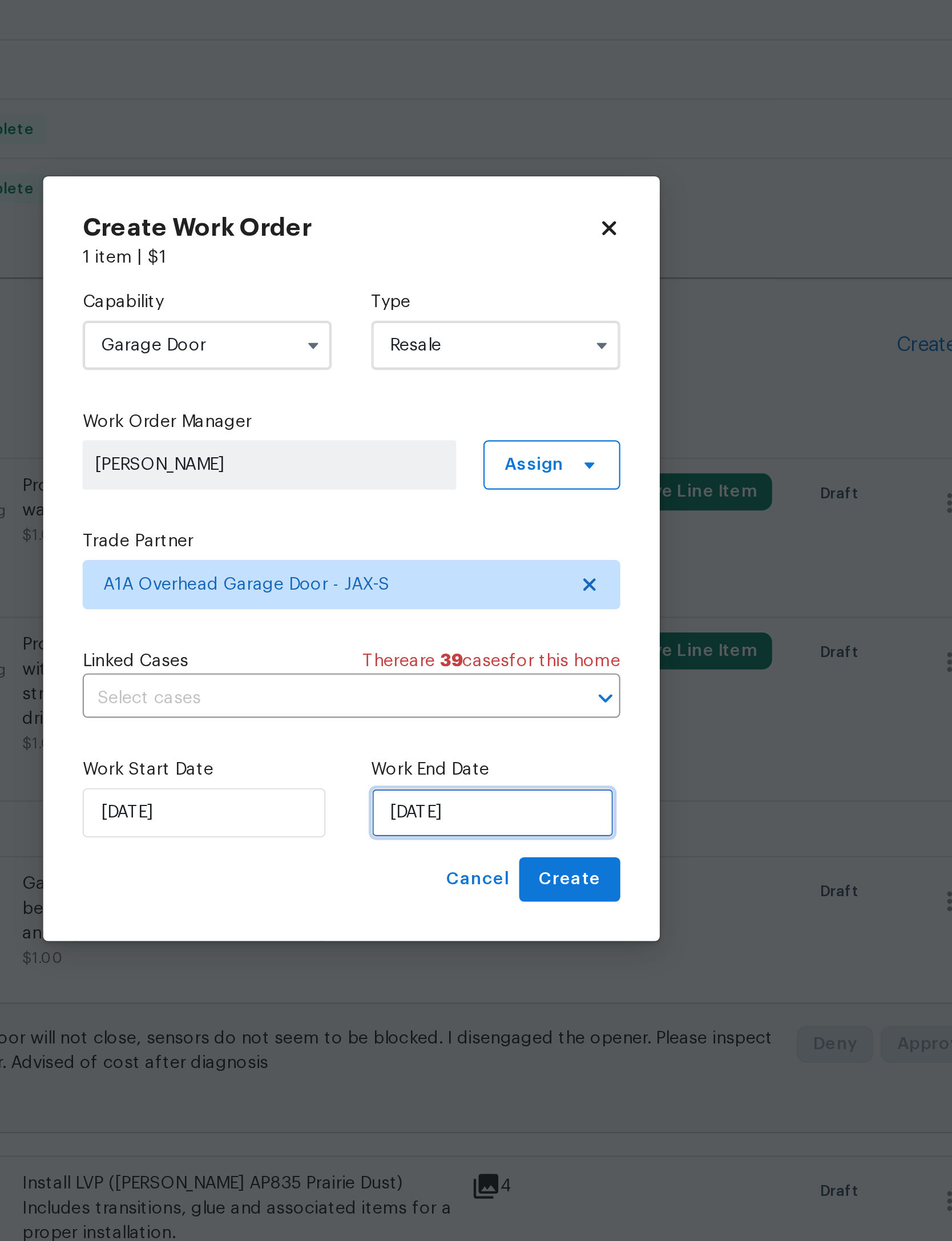
click at [485, 726] on input "10/3/2025" at bounding box center [541, 738] width 113 height 23
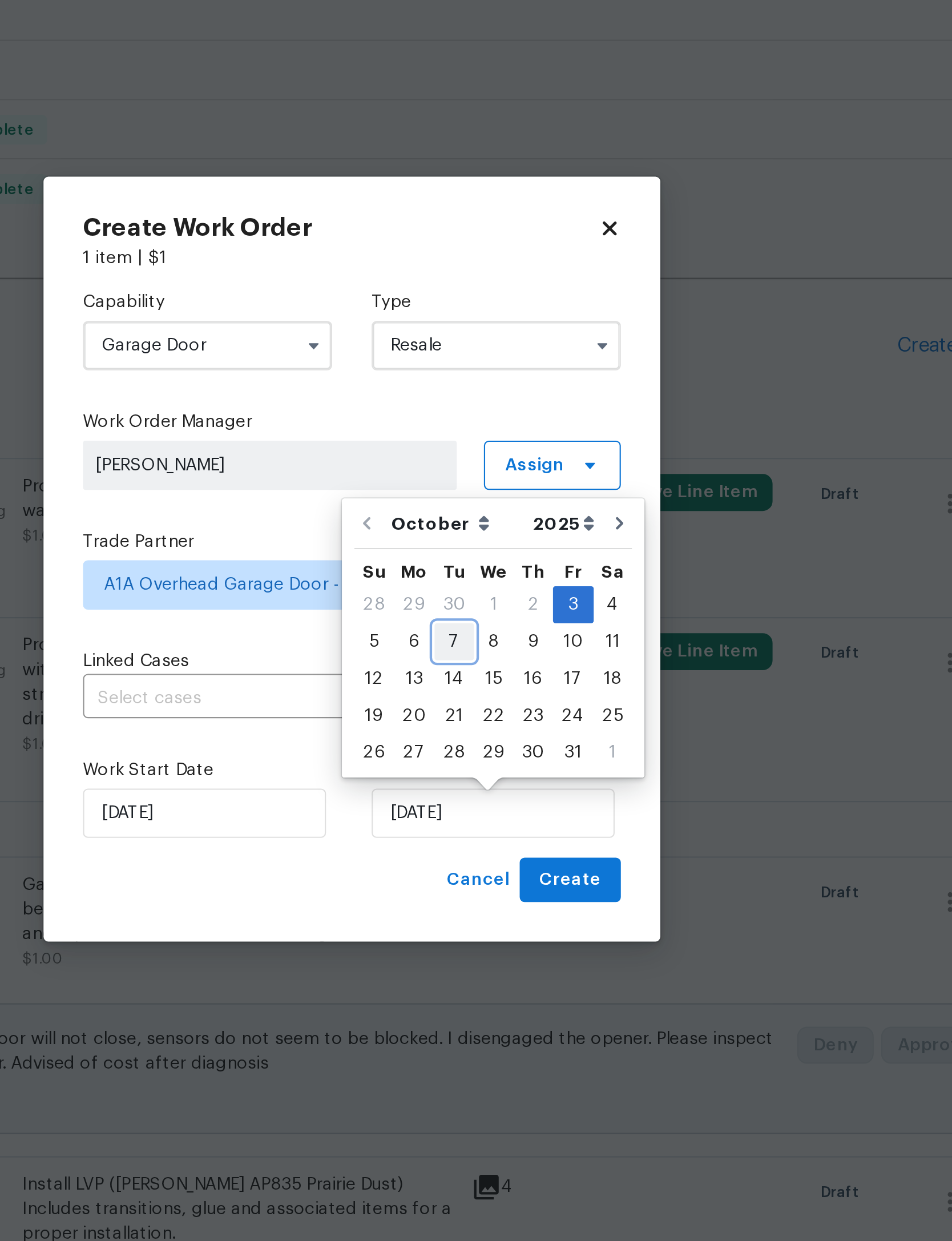
click at [514, 650] on div "7" at bounding box center [523, 658] width 18 height 16
type input "10/7/2025"
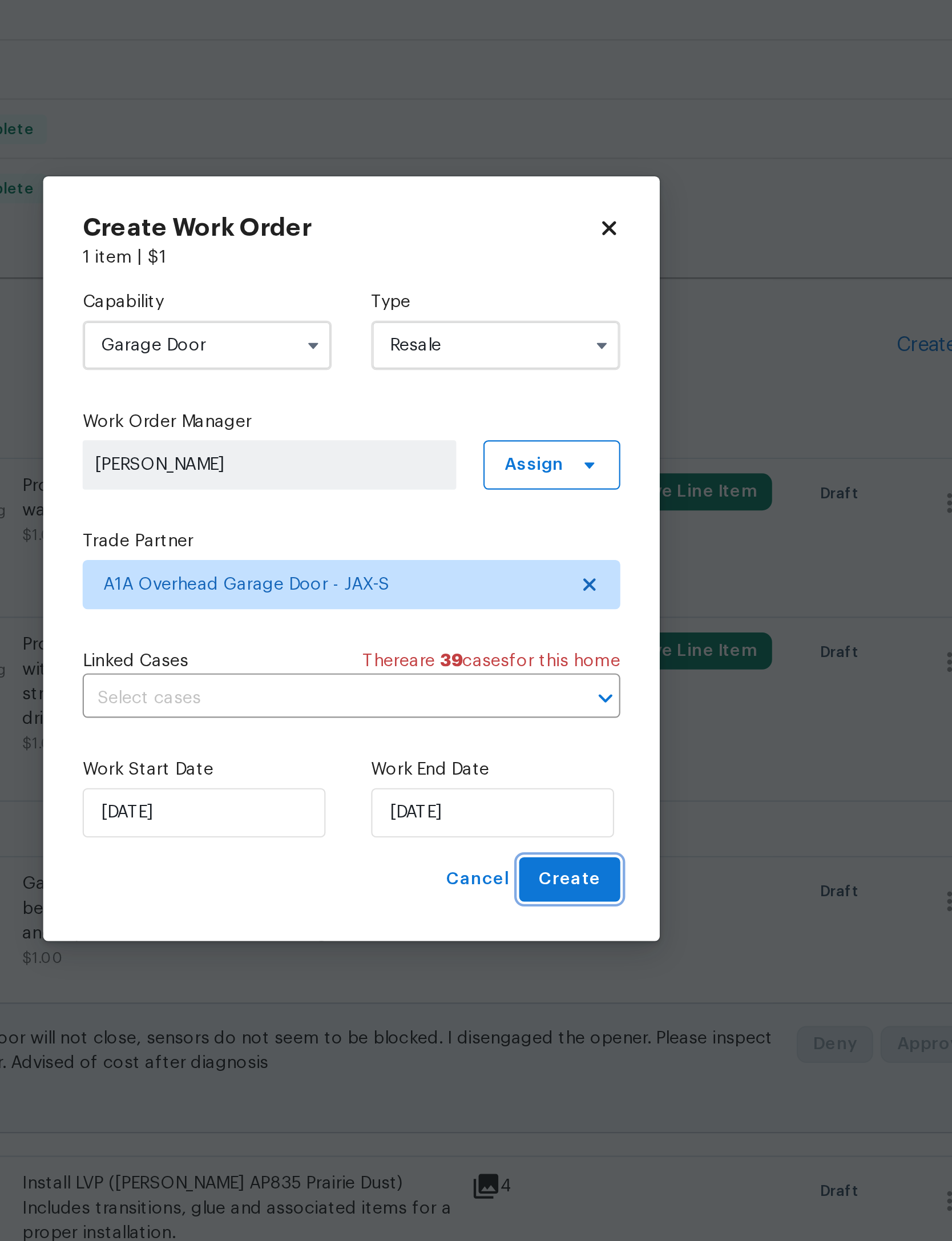
click at [563, 762] on span "Create" at bounding box center [577, 769] width 29 height 14
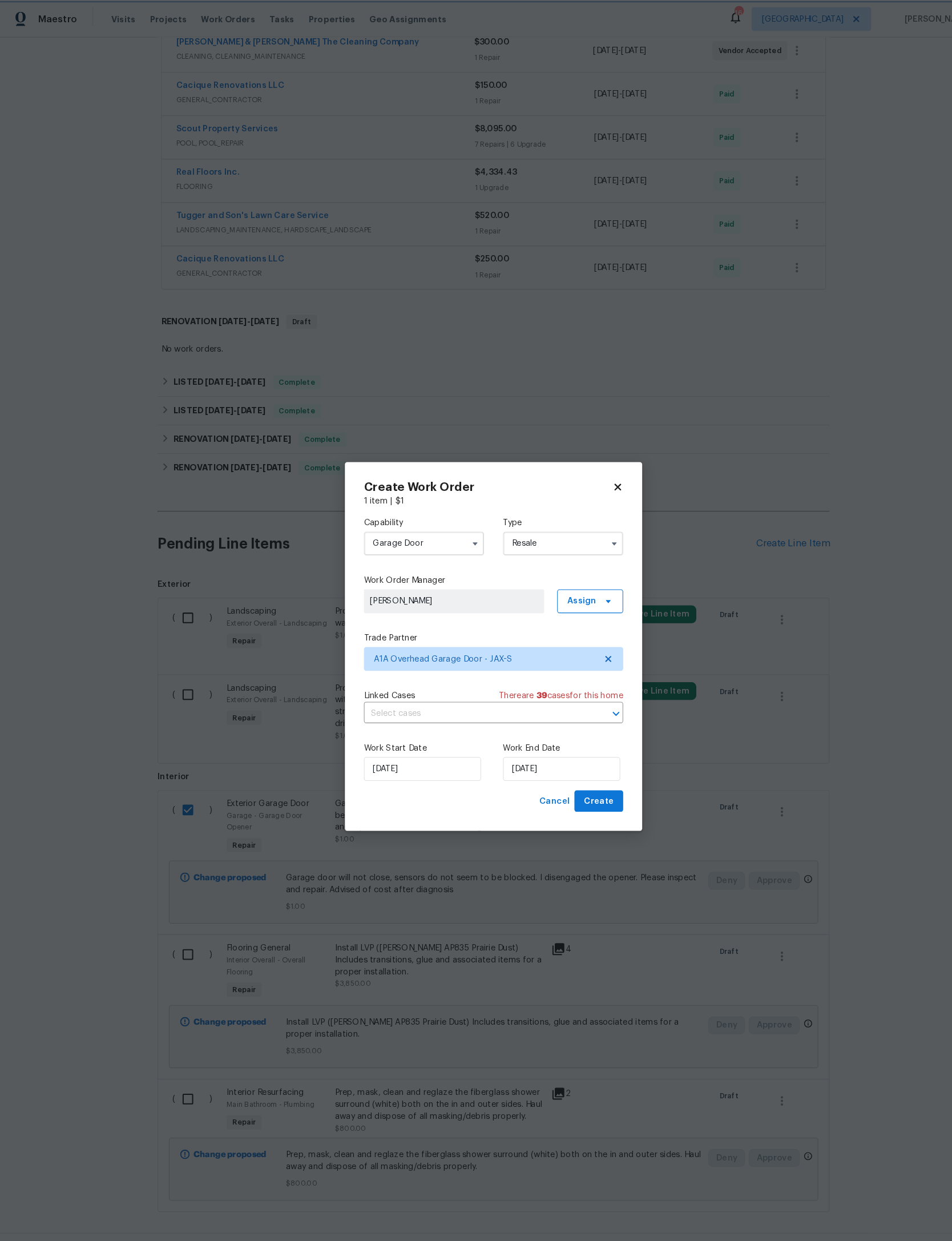
scroll to position [1, 0]
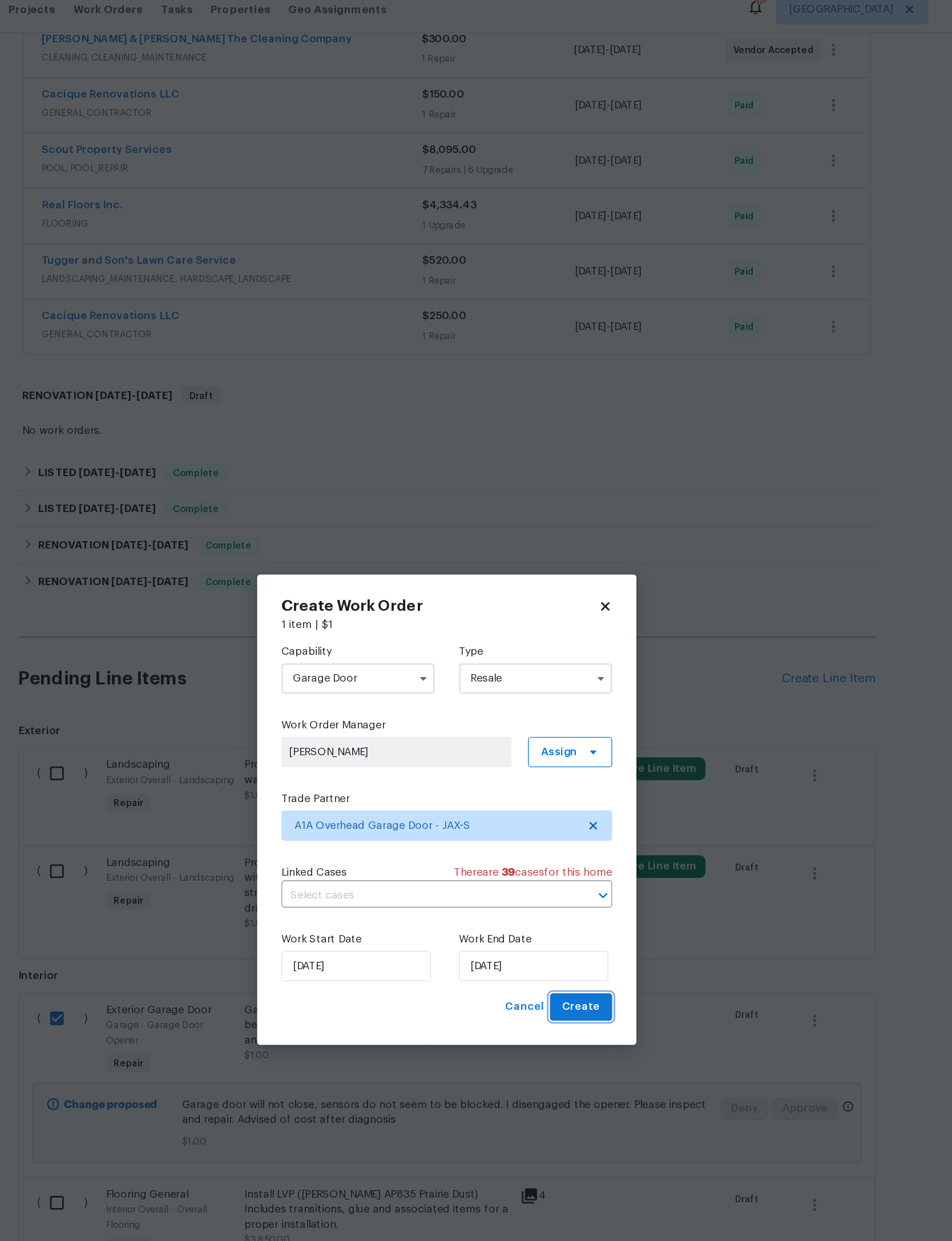
click at [563, 769] on span "Create" at bounding box center [577, 769] width 29 height 14
click at [485, 510] on input "Resale" at bounding box center [542, 522] width 115 height 23
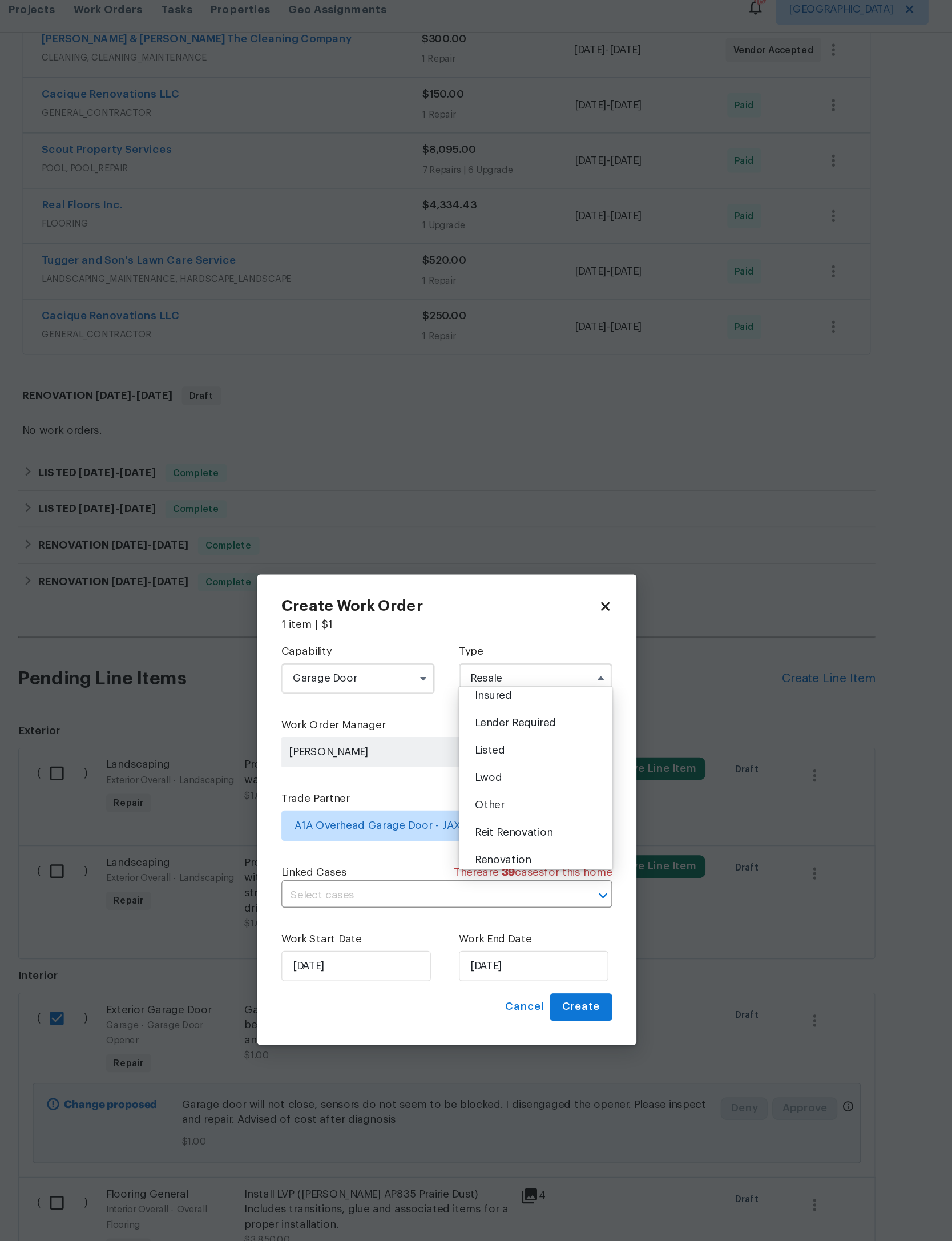
scroll to position [69, 0]
click at [488, 572] on div "Listed" at bounding box center [542, 574] width 110 height 21
type input "Listed"
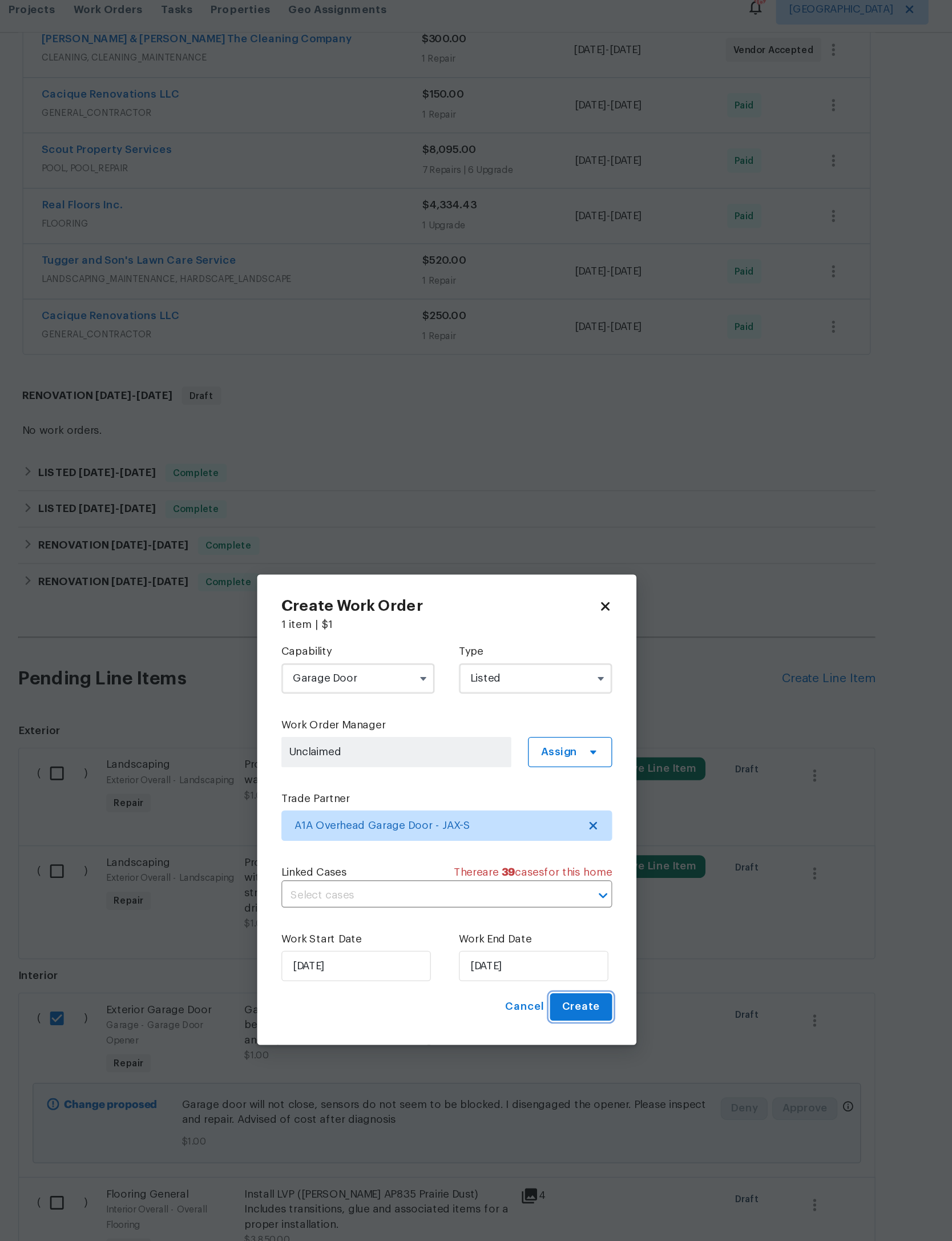
click at [563, 771] on span "Create" at bounding box center [577, 769] width 29 height 14
checkbox input "false"
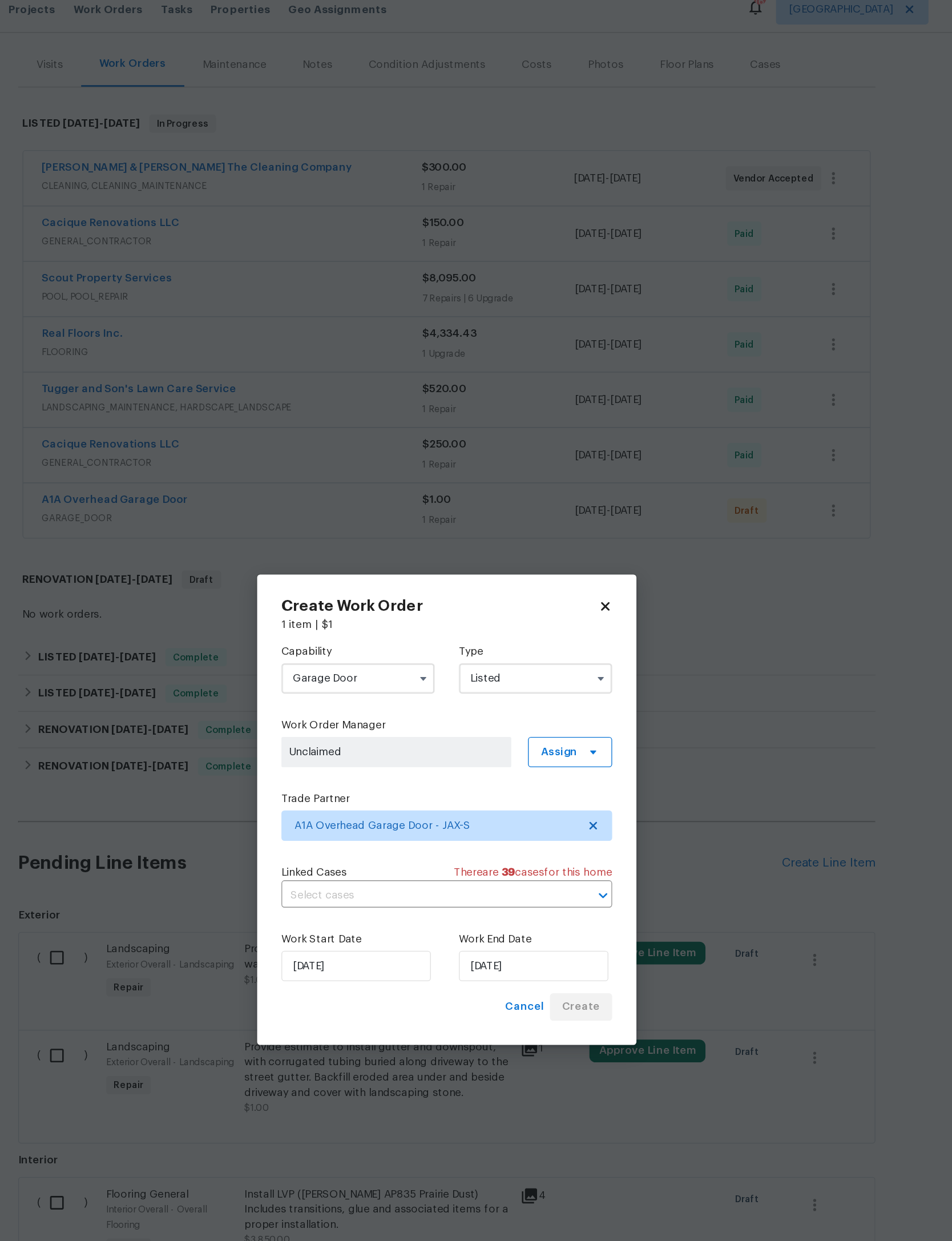
scroll to position [214, 0]
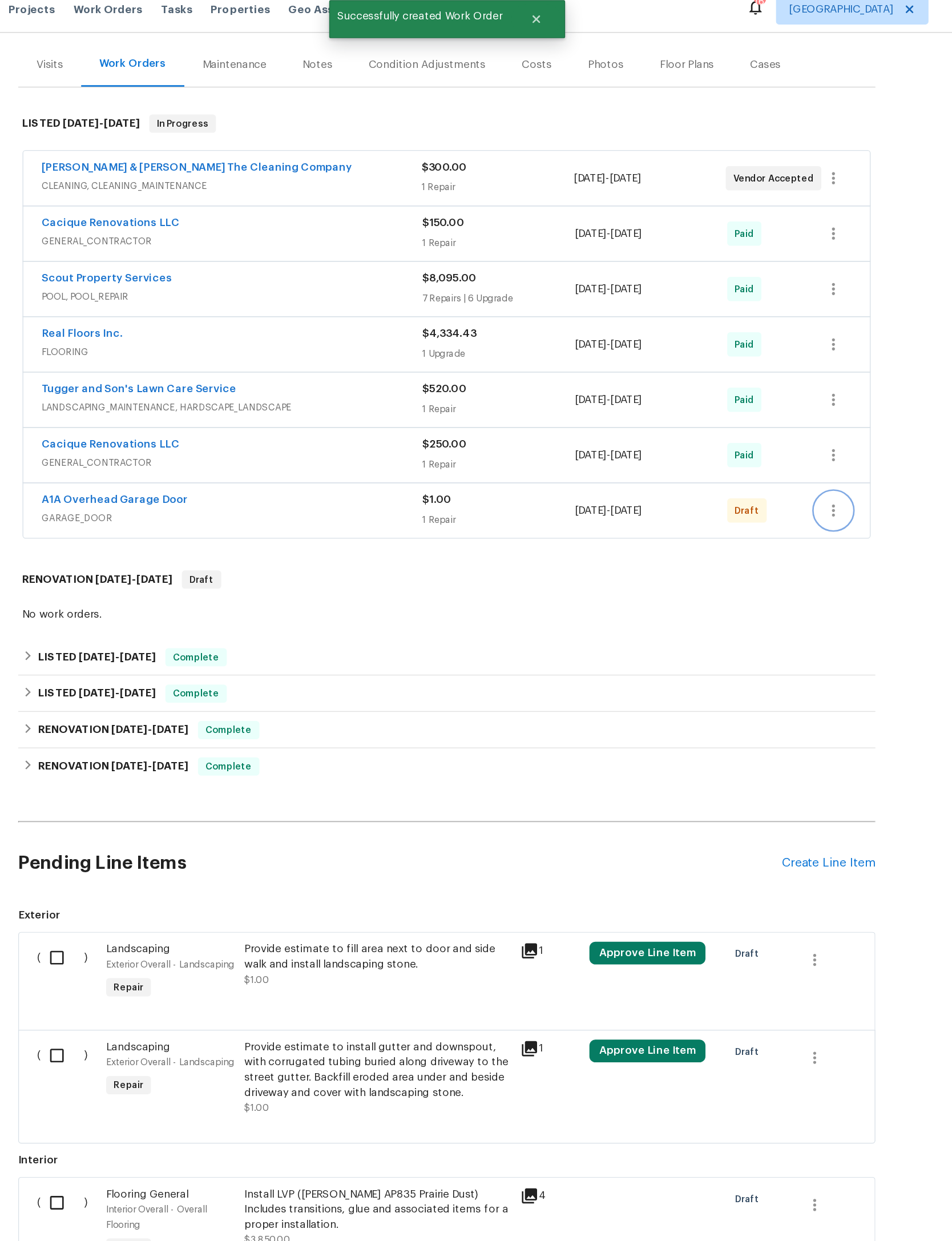
click at [760, 389] on icon "button" at bounding box center [766, 395] width 13 height 13
click at [582, 348] on li "Confirm and Send to Vendor" at bounding box center [646, 357] width 127 height 19
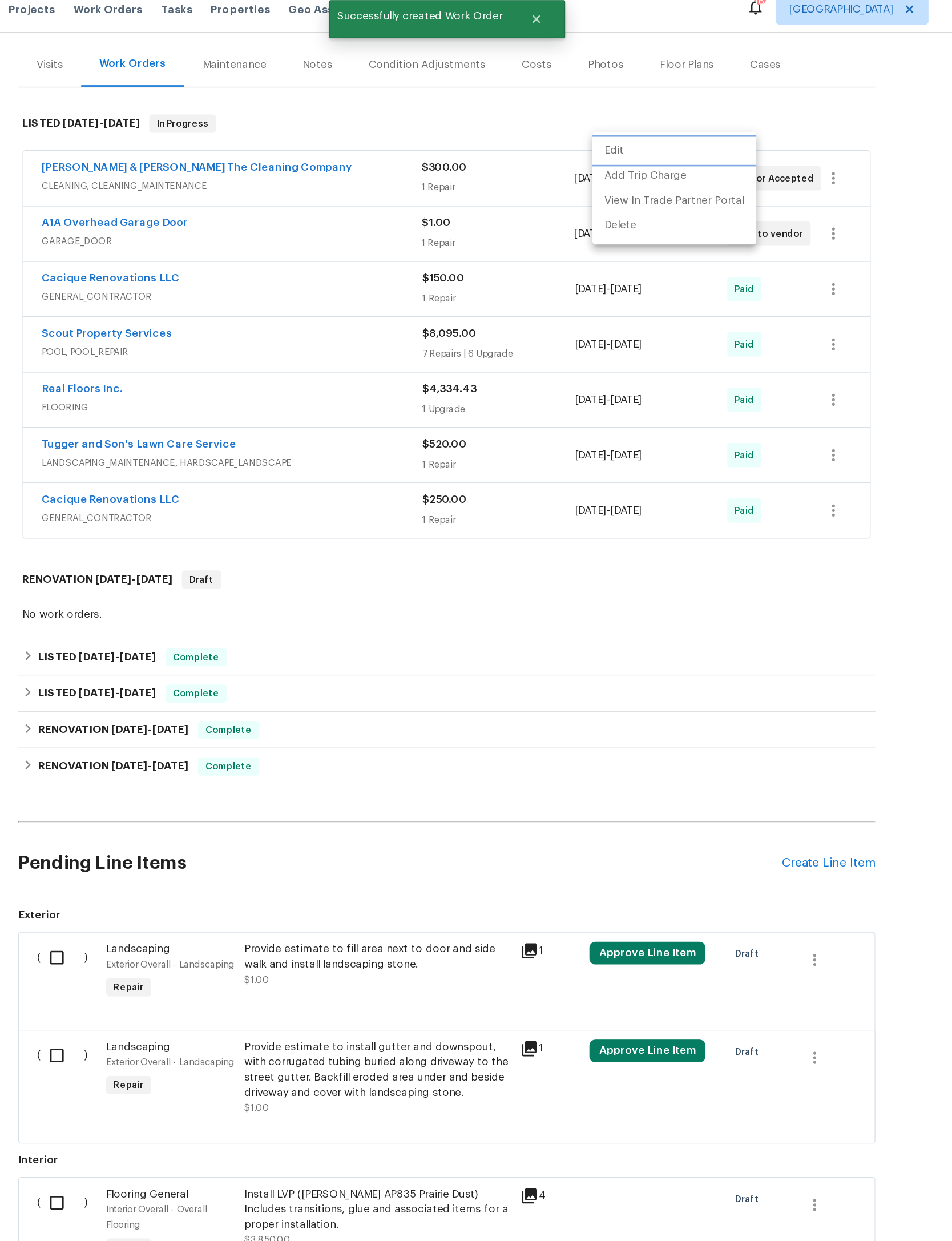
scroll to position [0, 0]
